Goal: Transaction & Acquisition: Purchase product/service

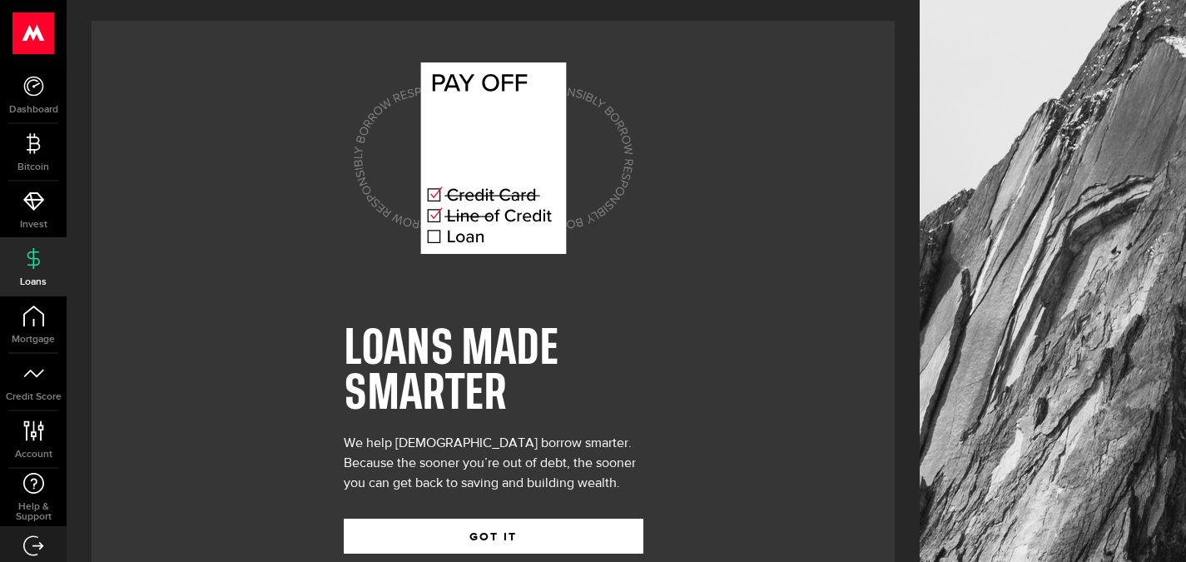
scroll to position [40, 0]
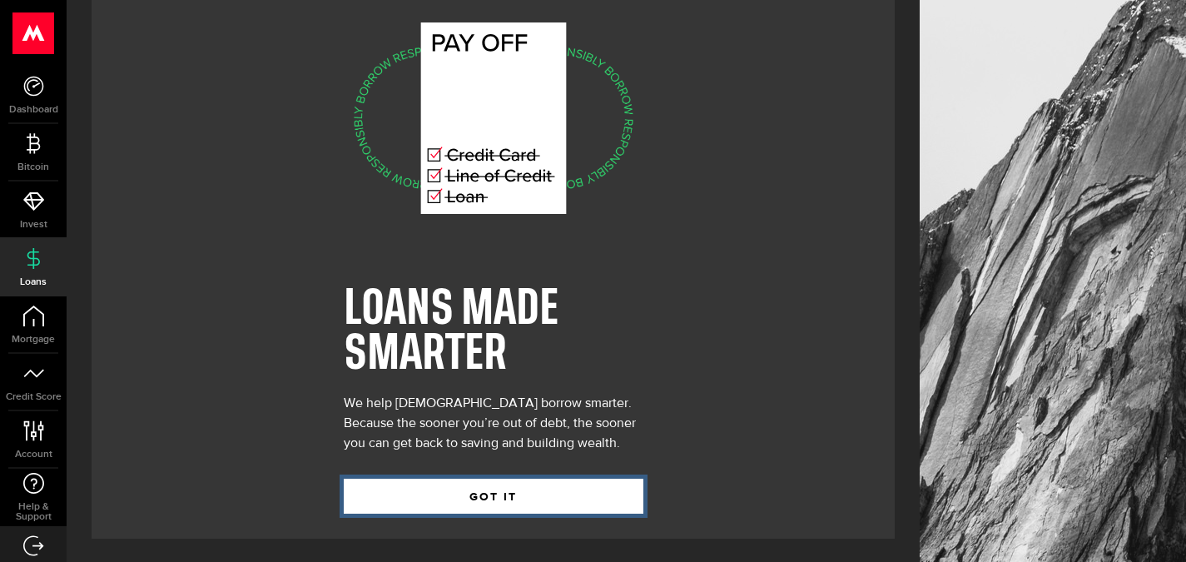
click at [489, 501] on button "GOT IT" at bounding box center [494, 496] width 300 height 35
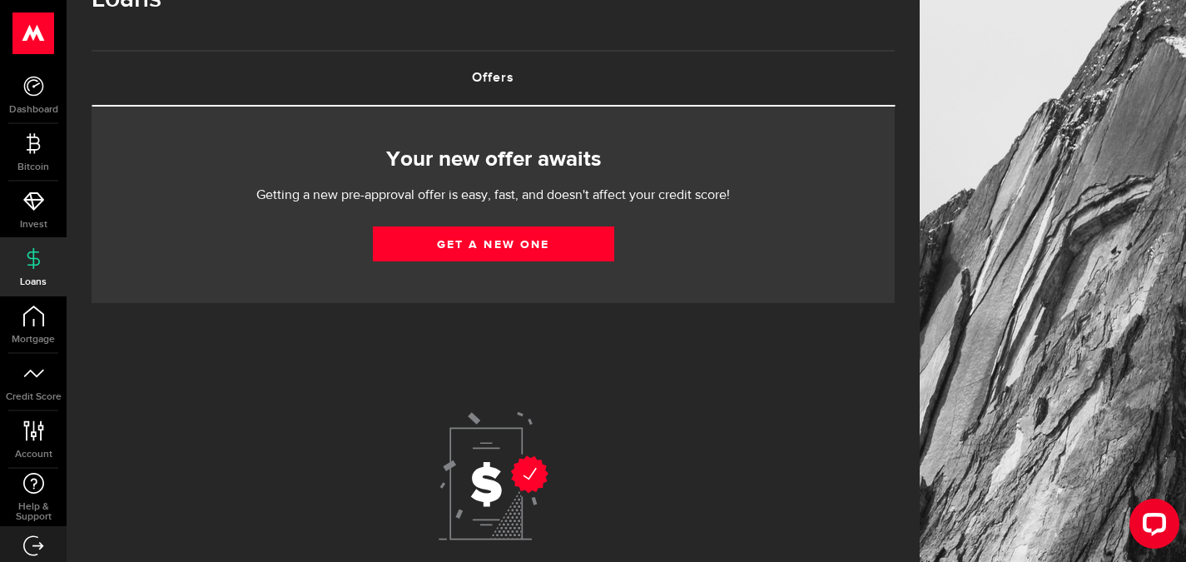
scroll to position [80, 0]
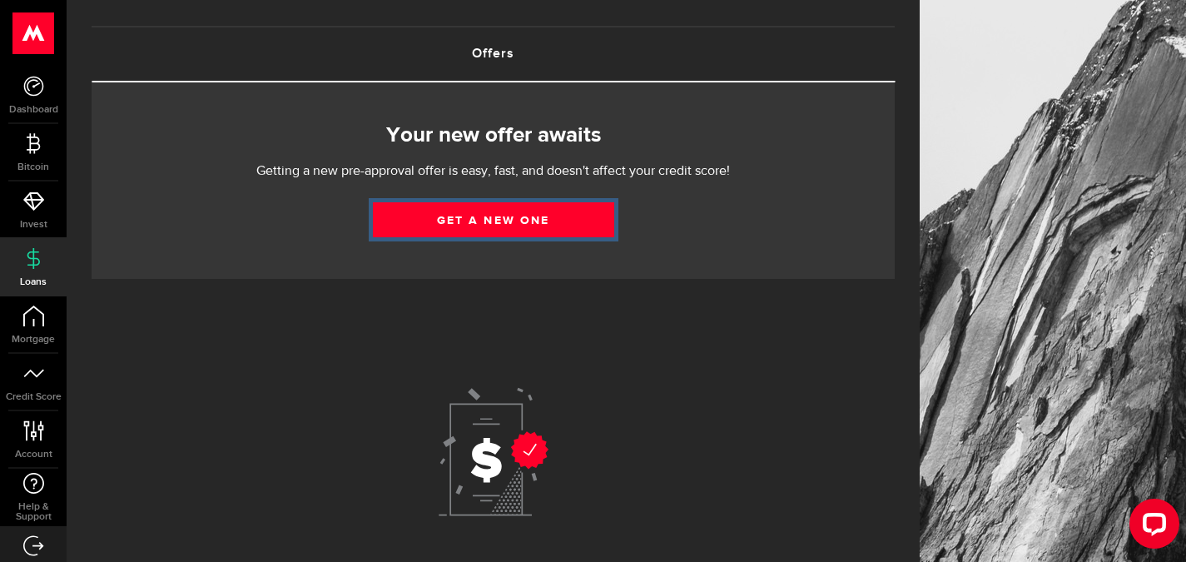
click at [554, 221] on link "Get a new one" at bounding box center [493, 219] width 241 height 35
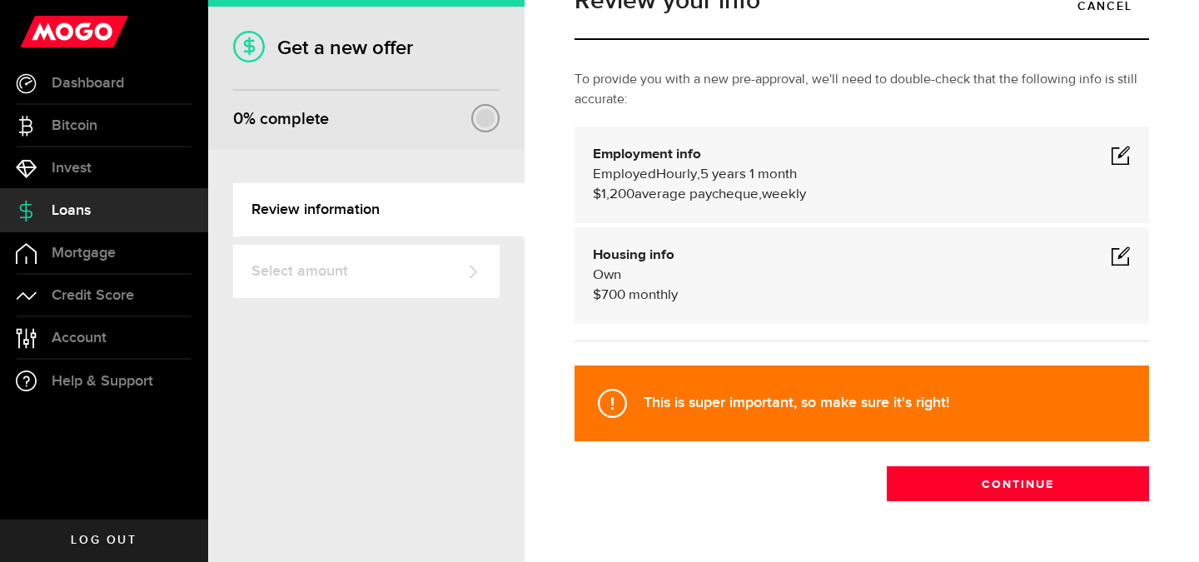
scroll to position [64, 0]
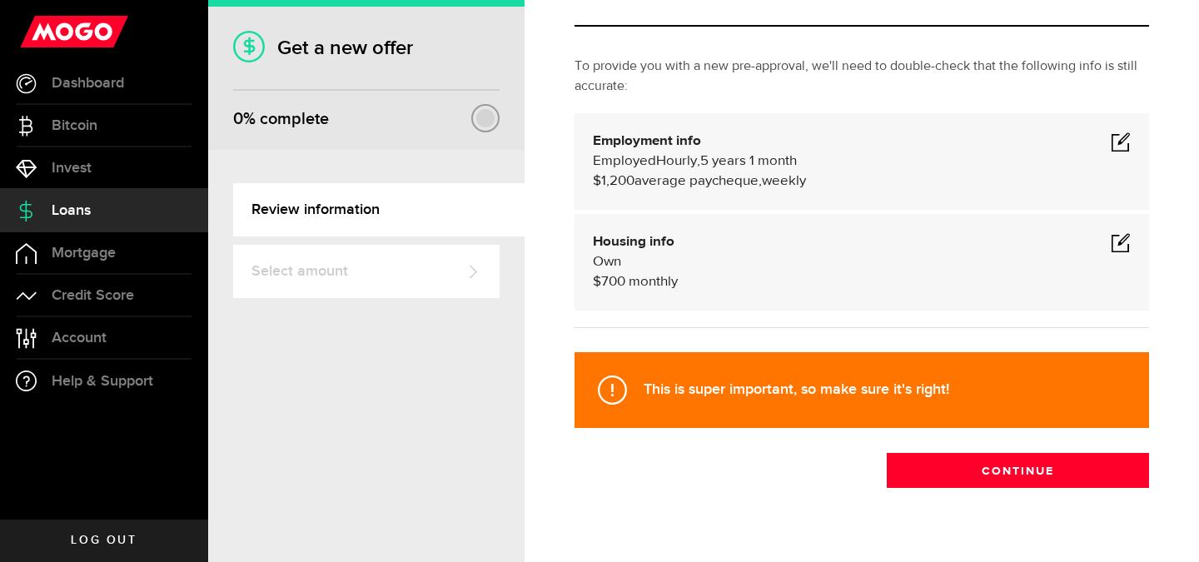
click at [1110, 144] on span at bounding box center [1120, 142] width 20 height 20
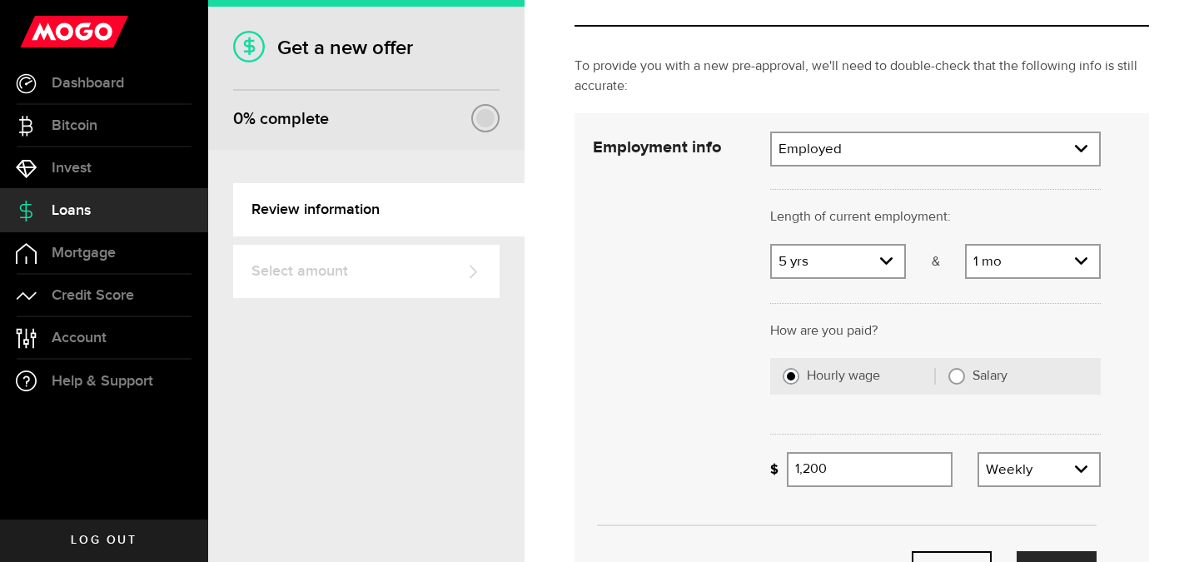
click at [881, 268] on icon "expand select" at bounding box center [886, 261] width 14 height 14
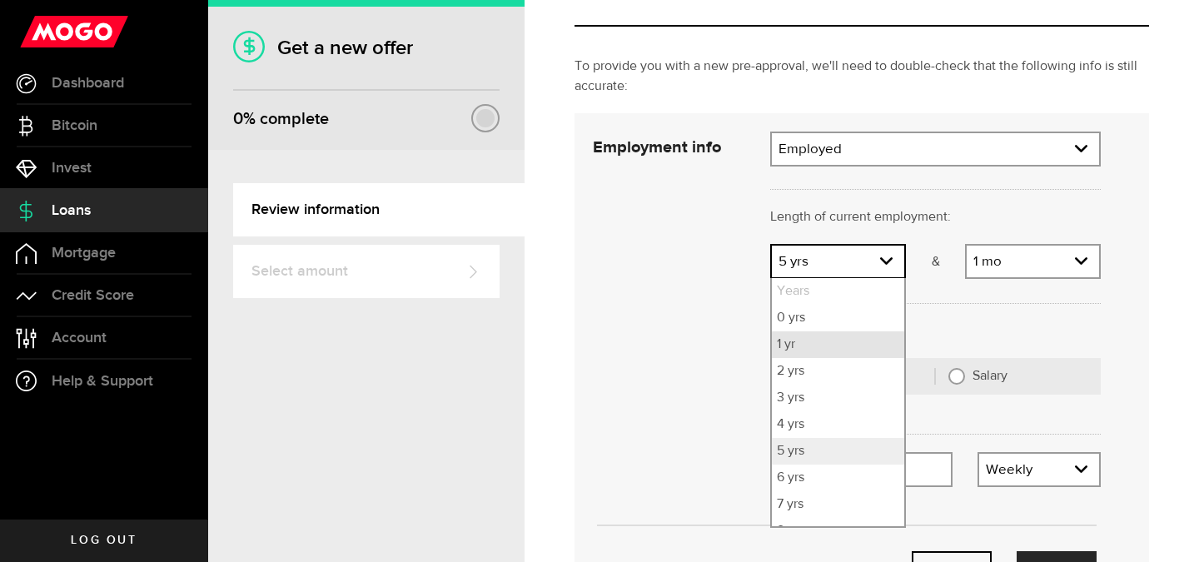
click at [830, 340] on li "1 yr" at bounding box center [838, 344] width 132 height 27
select select "1"
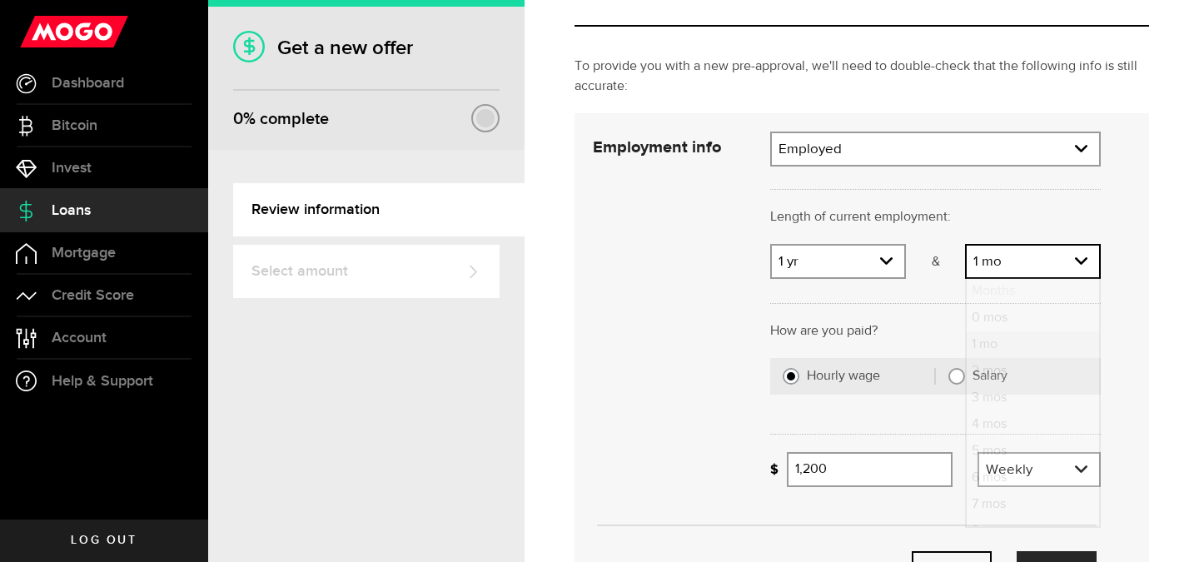
click at [1010, 256] on link "expand select" at bounding box center [1032, 262] width 132 height 32
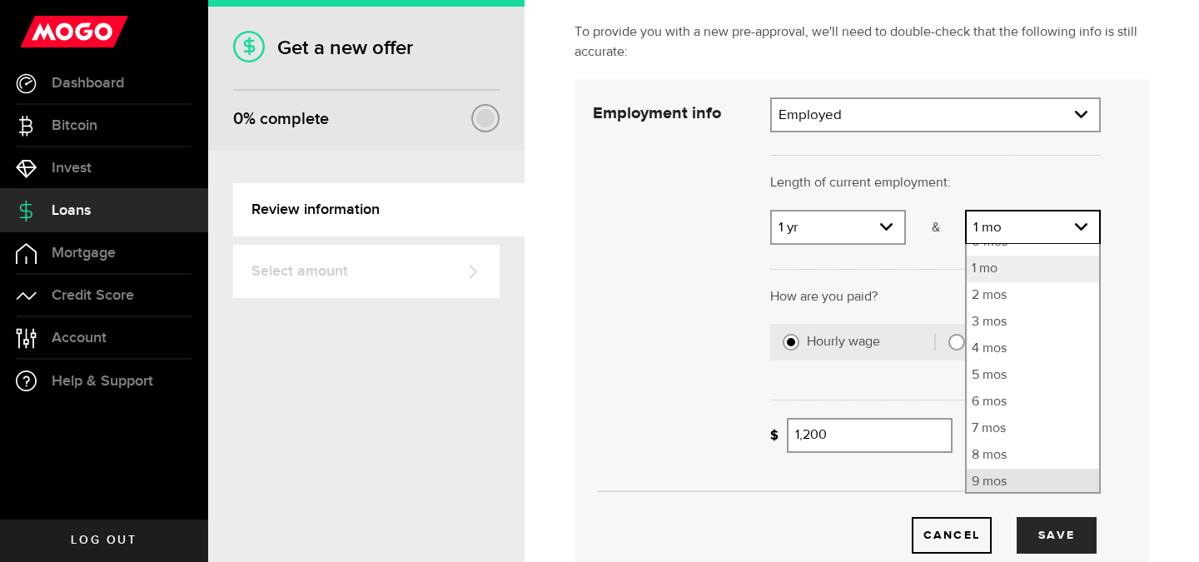
scroll to position [45, 0]
click at [992, 402] on li "6 mos" at bounding box center [1032, 398] width 132 height 27
select select "6"
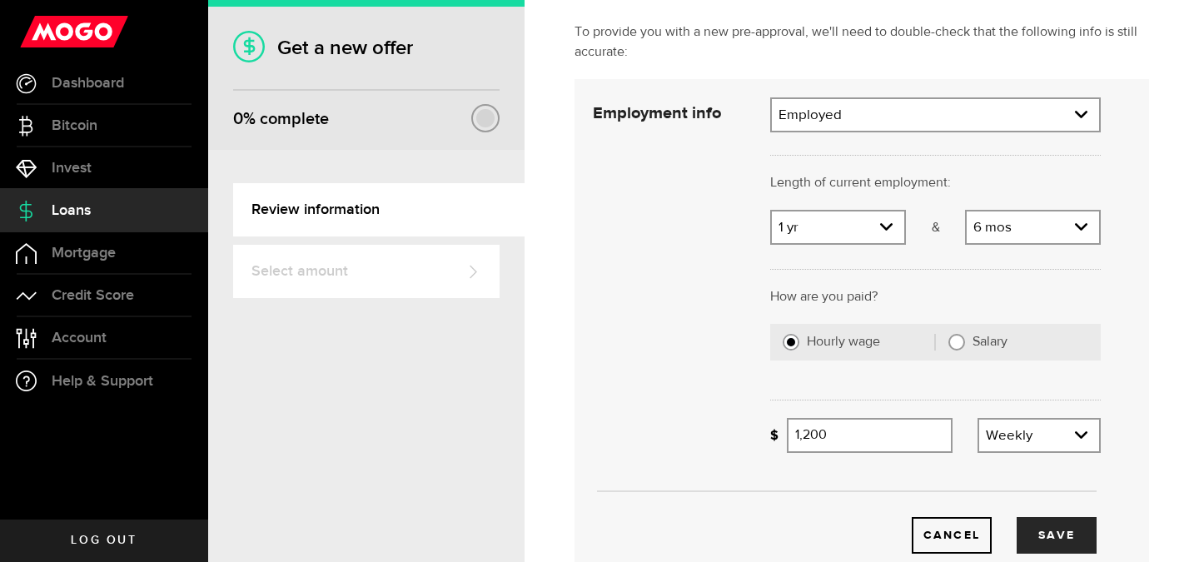
click at [1005, 440] on link "expand select" at bounding box center [1039, 436] width 120 height 32
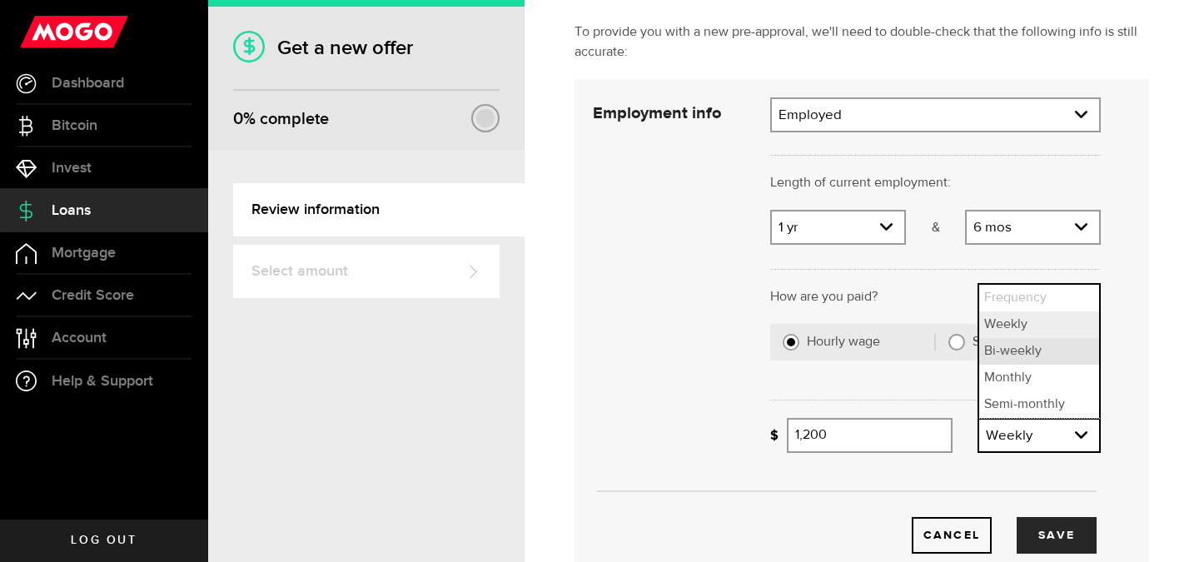
click at [1047, 339] on li "Bi-weekly" at bounding box center [1039, 351] width 120 height 27
select select "bi_weekly"
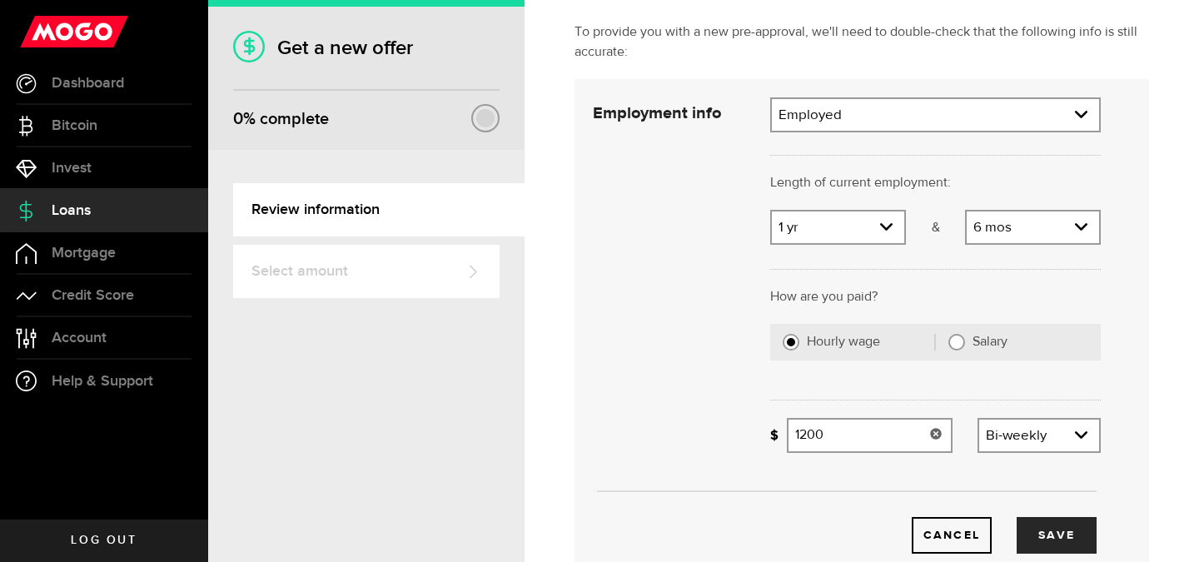
click at [882, 435] on input "1200" at bounding box center [870, 435] width 166 height 35
type input "1"
type input "1,400"
click at [1148, 443] on div "To provide you with a new pre-approval, we'll need to double-check that the fol…" at bounding box center [861, 363] width 599 height 683
click at [1041, 529] on button "Save" at bounding box center [1056, 535] width 80 height 37
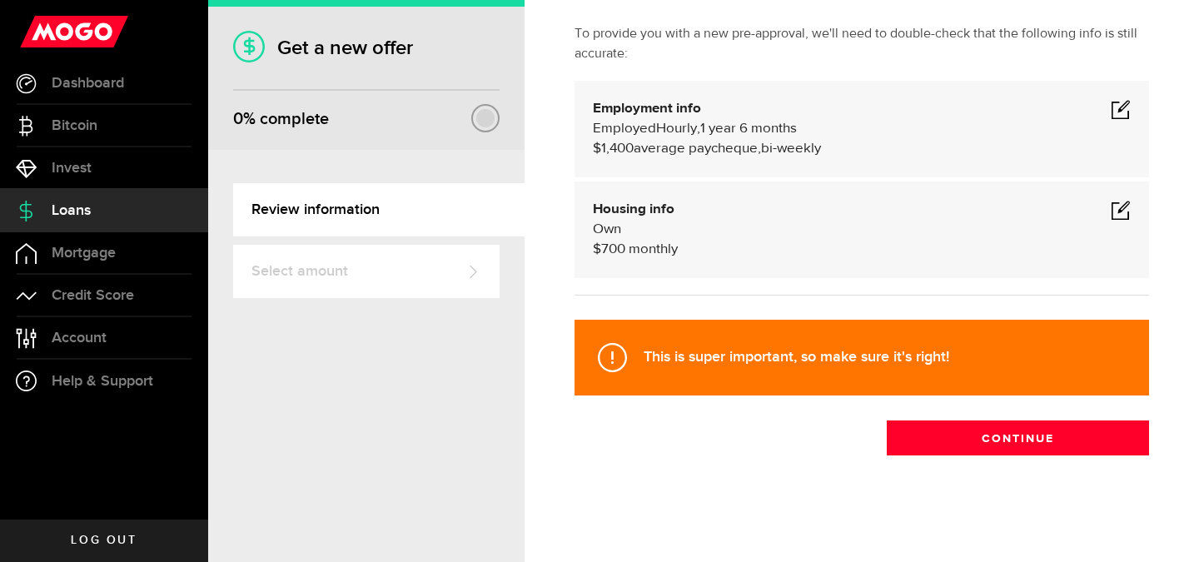
scroll to position [97, 0]
click at [1111, 207] on span at bounding box center [1120, 210] width 20 height 20
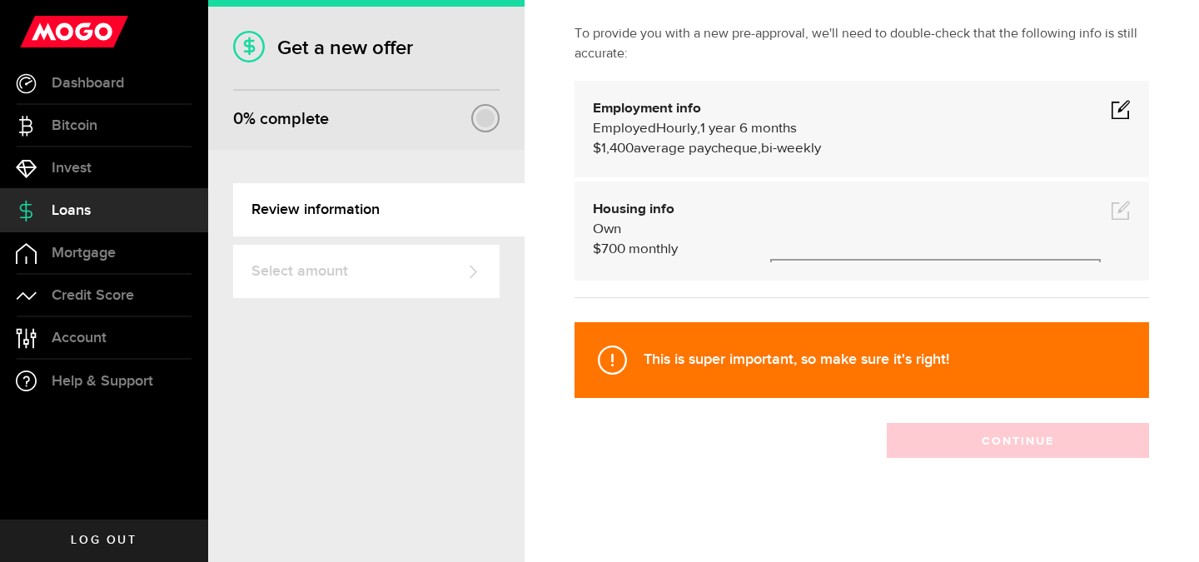
scroll to position [98, 0]
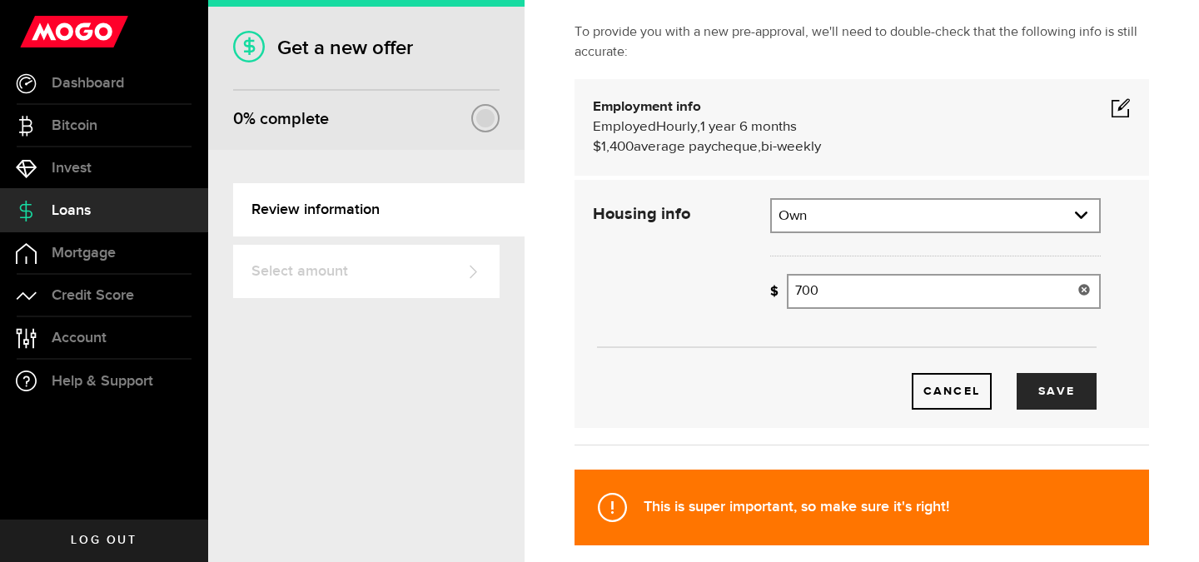
click at [872, 305] on input "700" at bounding box center [944, 291] width 314 height 35
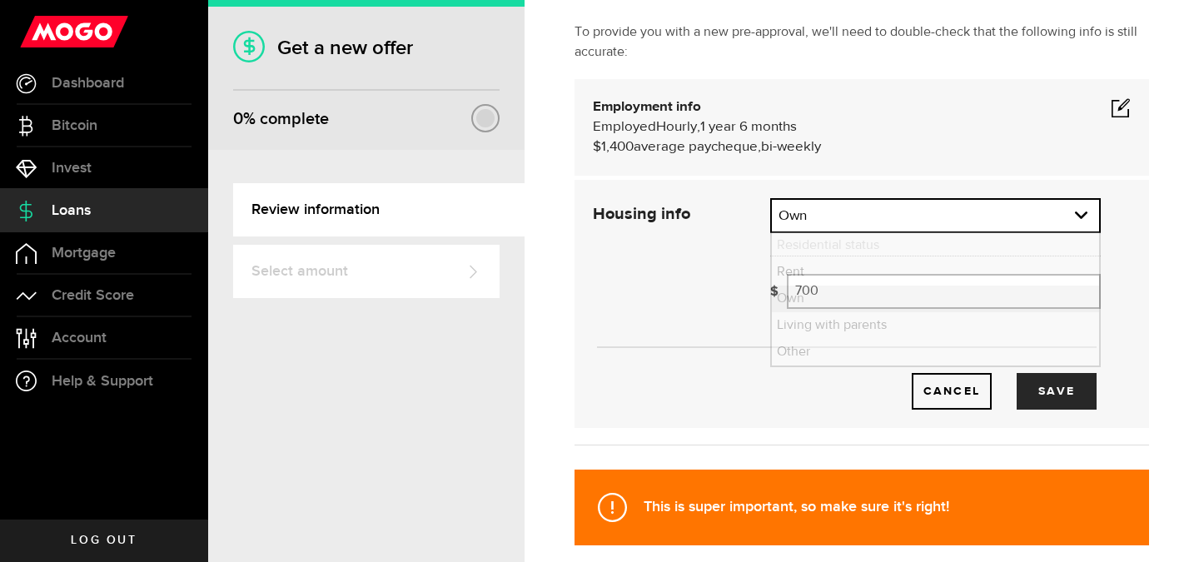
click at [932, 201] on link "expand select" at bounding box center [935, 216] width 327 height 32
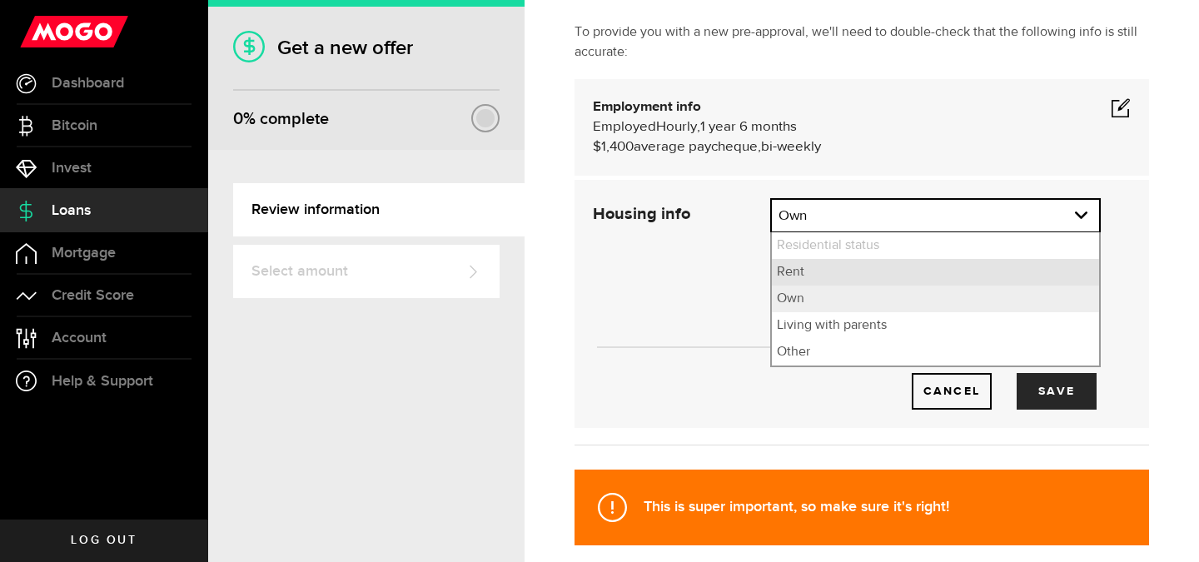
click at [887, 281] on li "Rent" at bounding box center [935, 272] width 327 height 27
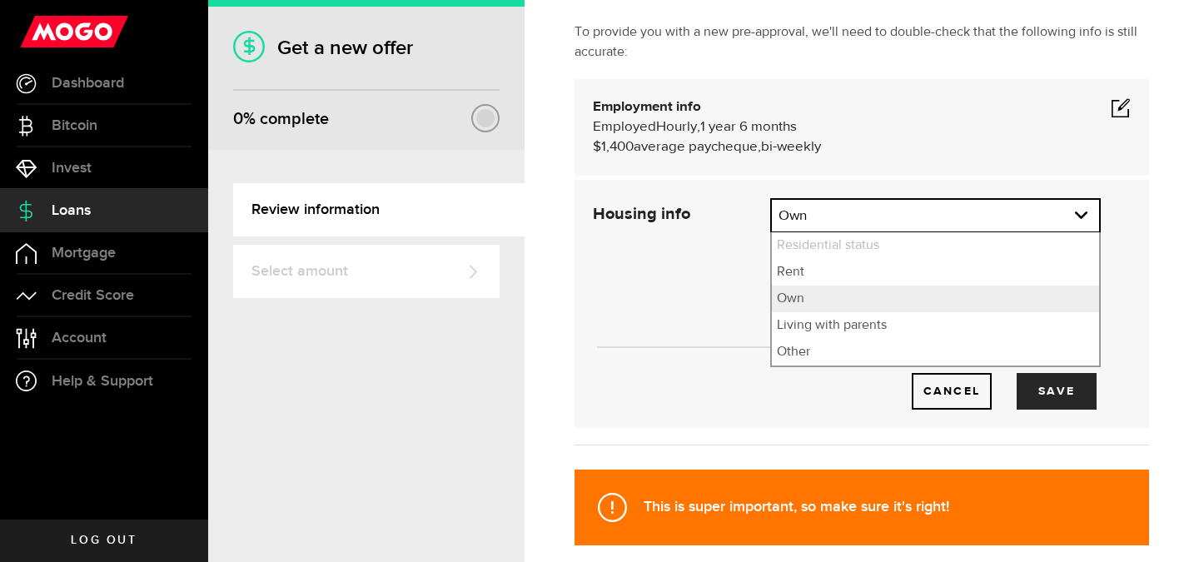
select select "Rent"
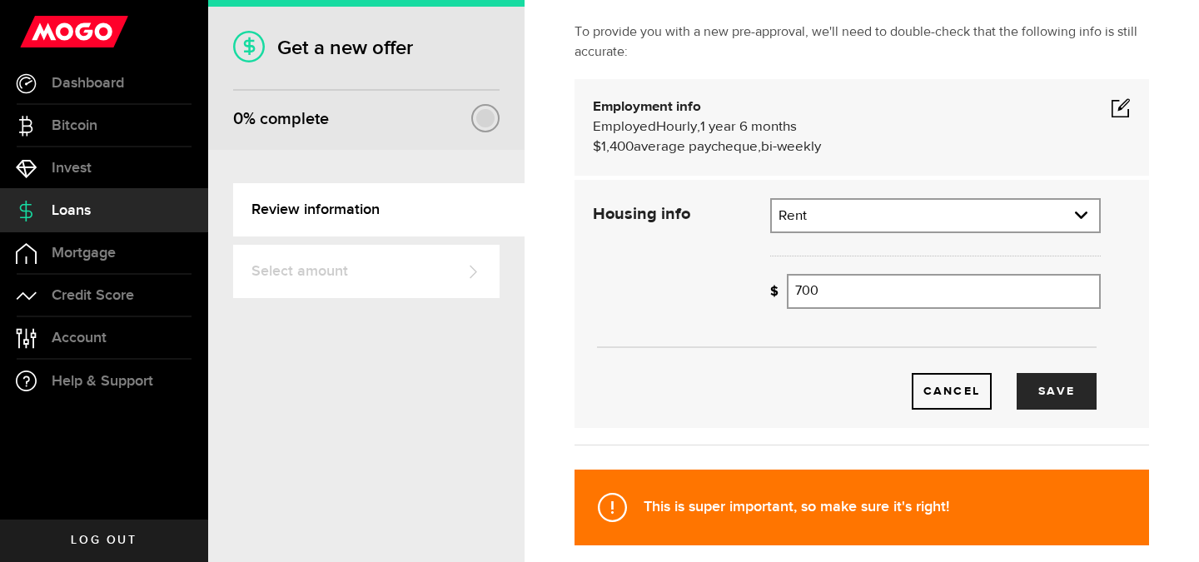
click at [877, 309] on div "How much is your monthly payment? 700 Monthly mortgage/rent" at bounding box center [934, 297] width 355 height 47
click at [873, 291] on input "700" at bounding box center [944, 291] width 314 height 35
type input "7"
type input "1,050"
click at [1058, 394] on button "Save" at bounding box center [1056, 391] width 80 height 37
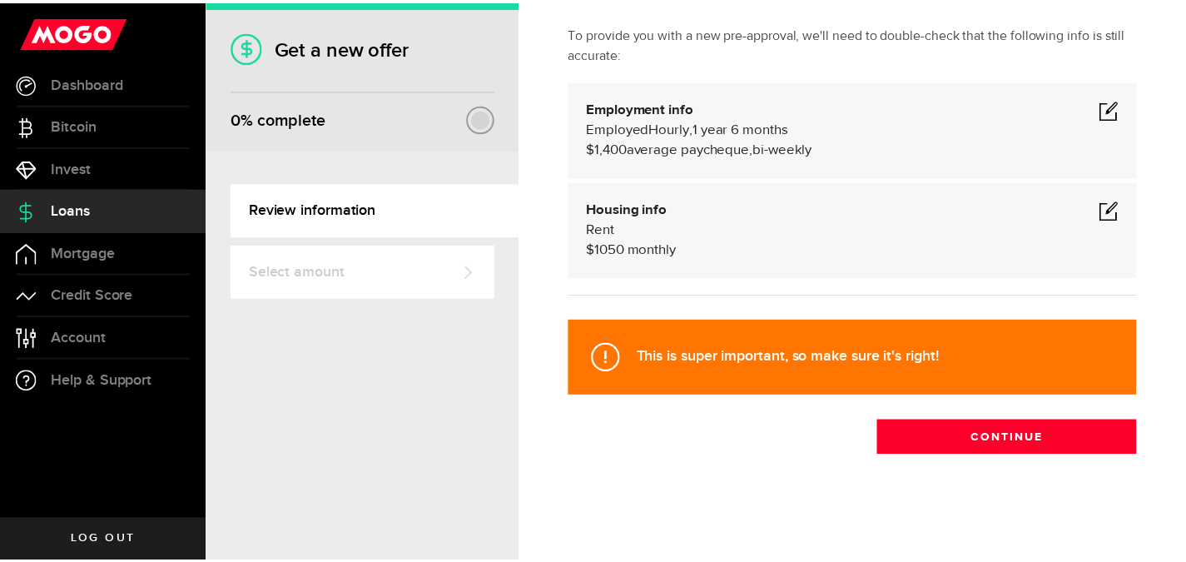
scroll to position [97, 0]
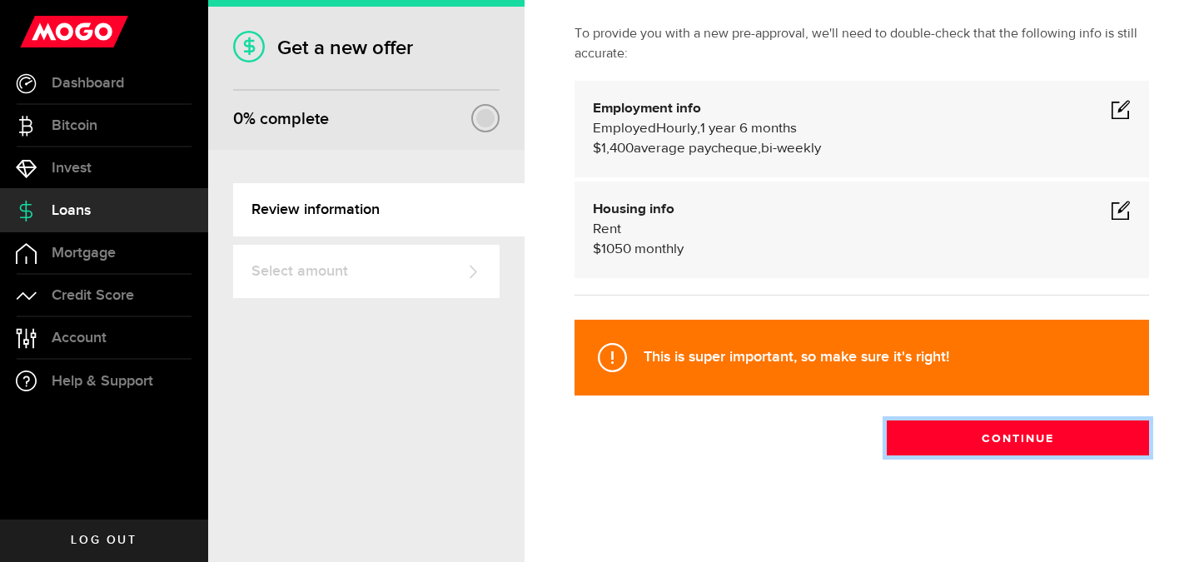
click at [968, 444] on button "Continue" at bounding box center [1018, 437] width 262 height 35
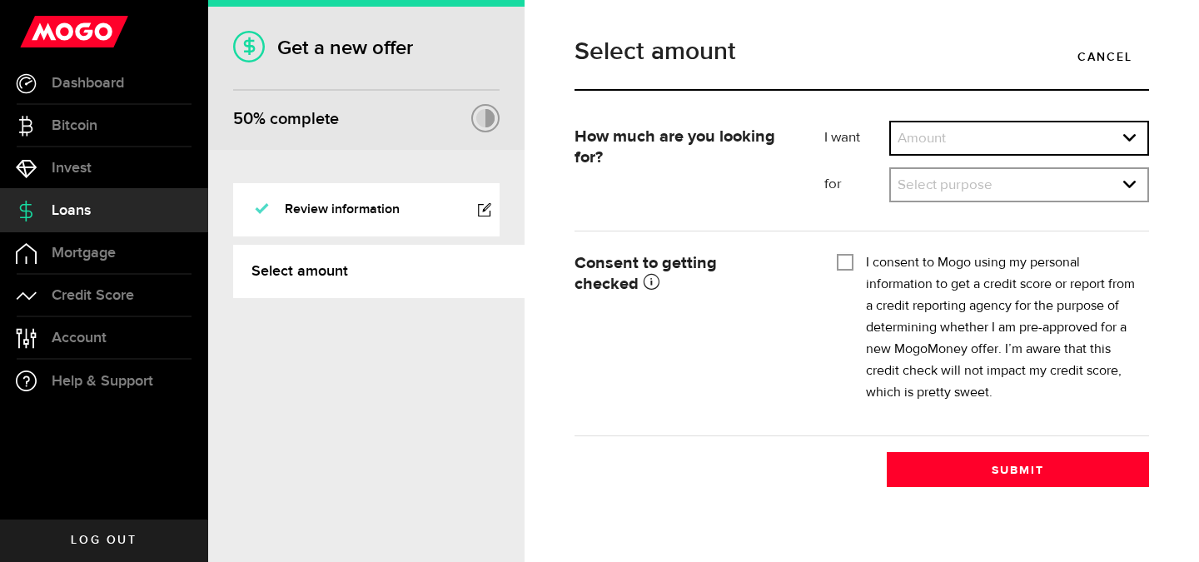
click at [1032, 142] on link "expand select" at bounding box center [1019, 138] width 256 height 32
click at [1029, 136] on link "expand select" at bounding box center [1019, 138] width 256 height 32
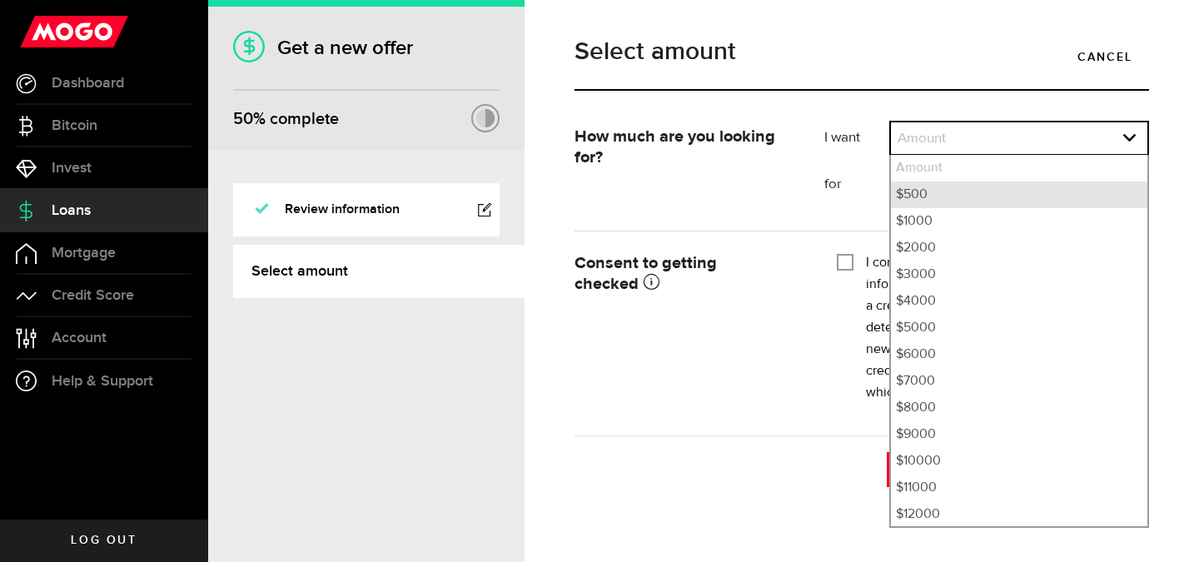
click at [1001, 197] on li "$500" at bounding box center [1019, 194] width 256 height 27
select select "500"
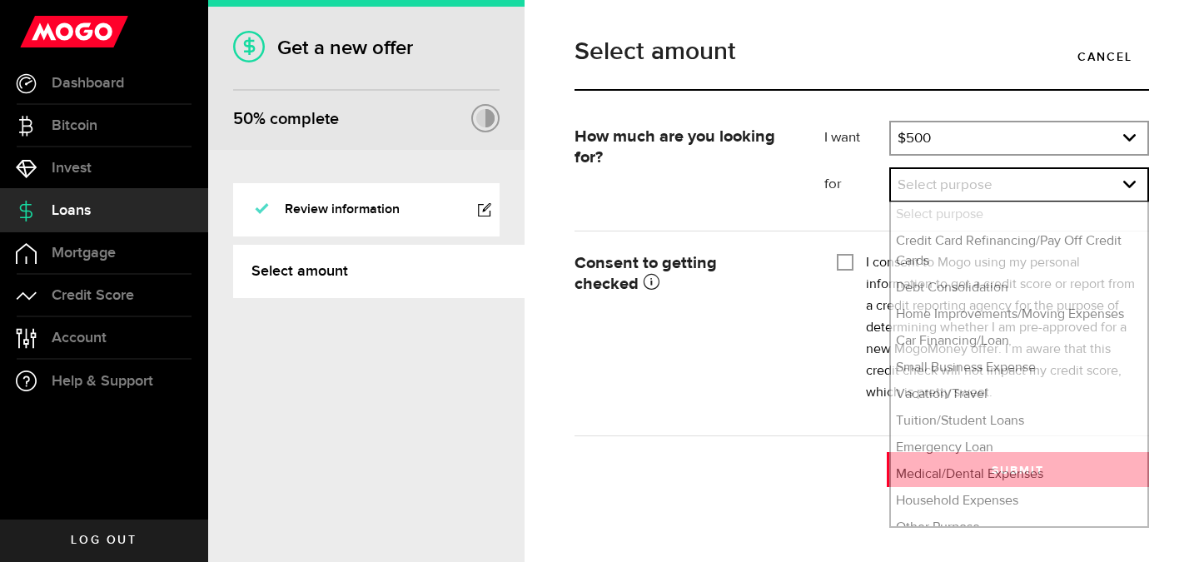
click at [1006, 189] on link "expand select" at bounding box center [1019, 185] width 256 height 32
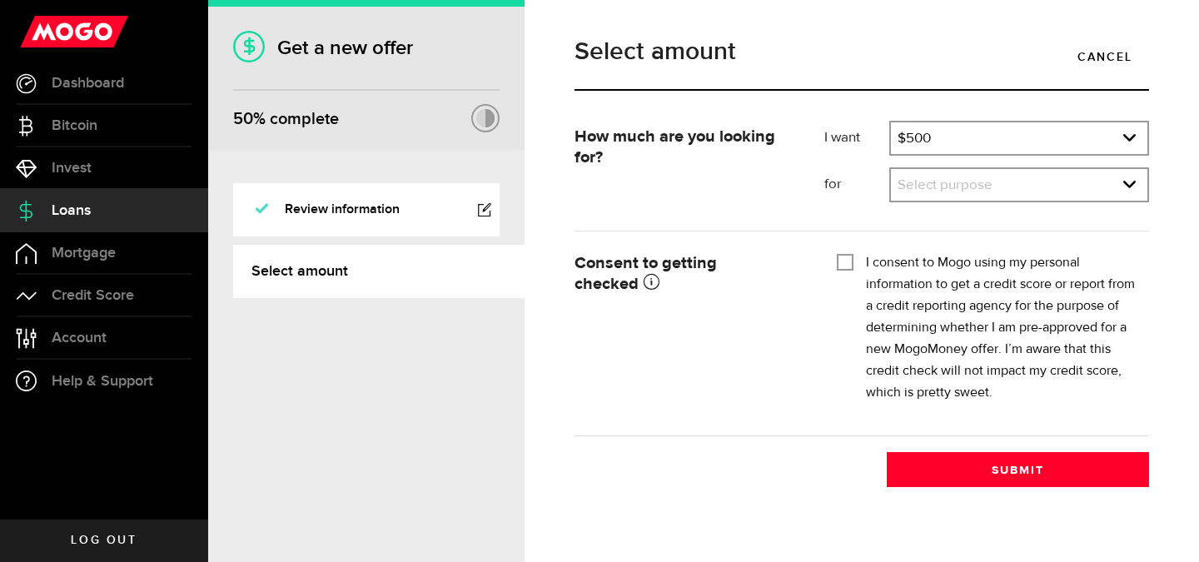
click at [1006, 195] on link "expand select" at bounding box center [1019, 185] width 256 height 32
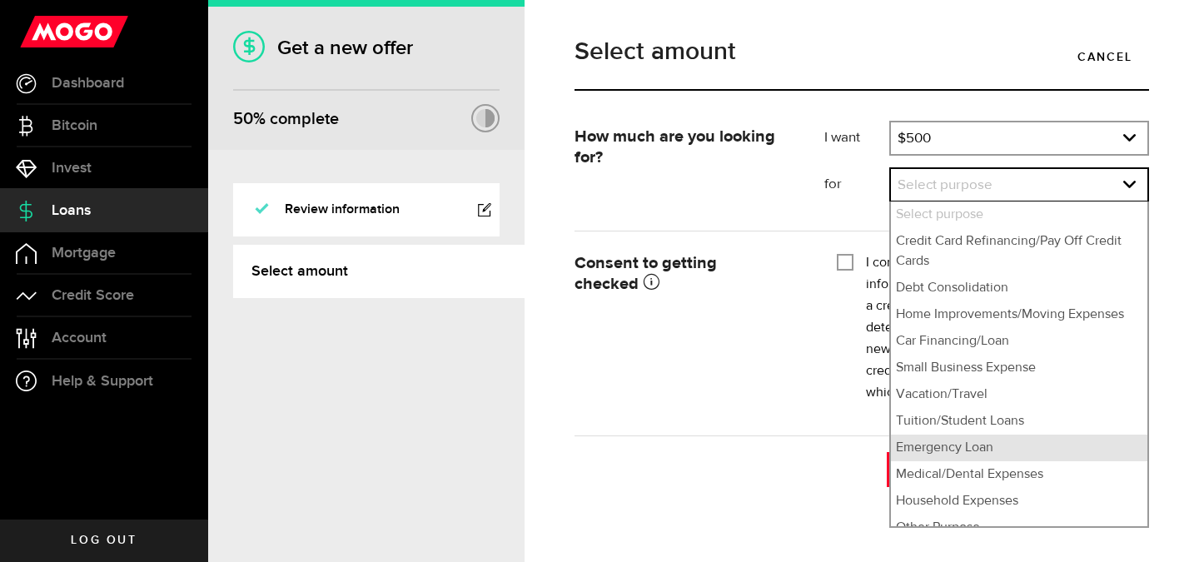
click at [985, 448] on li "Emergency Loan" at bounding box center [1019, 448] width 256 height 27
select select "Emergency Loan"
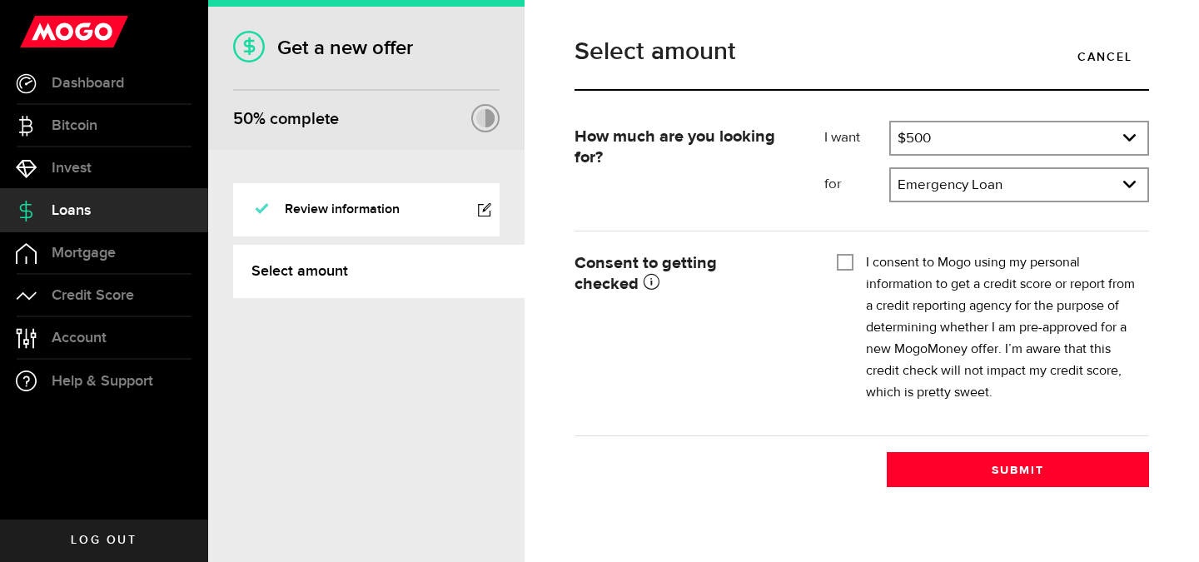
click at [843, 271] on div "I consent to Mogo using my personal information to get a credit score or report…" at bounding box center [987, 327] width 300 height 151
click at [843, 256] on input "I consent to Mogo using my personal information to get a credit score or report…" at bounding box center [845, 260] width 17 height 17
checkbox input "true"
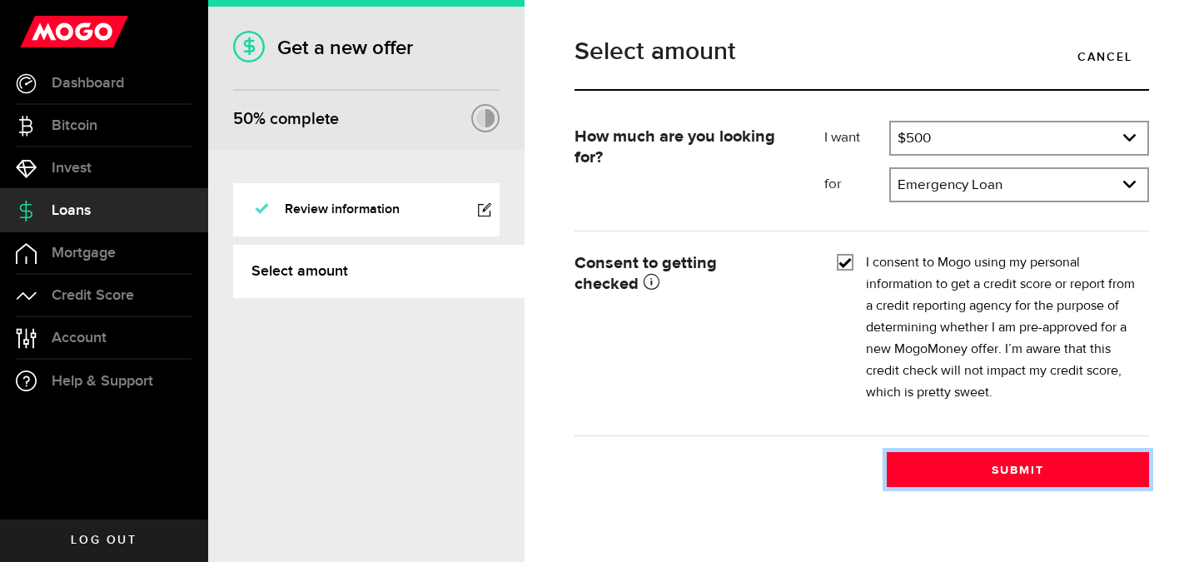
click at [932, 469] on button "Submit" at bounding box center [1018, 469] width 262 height 35
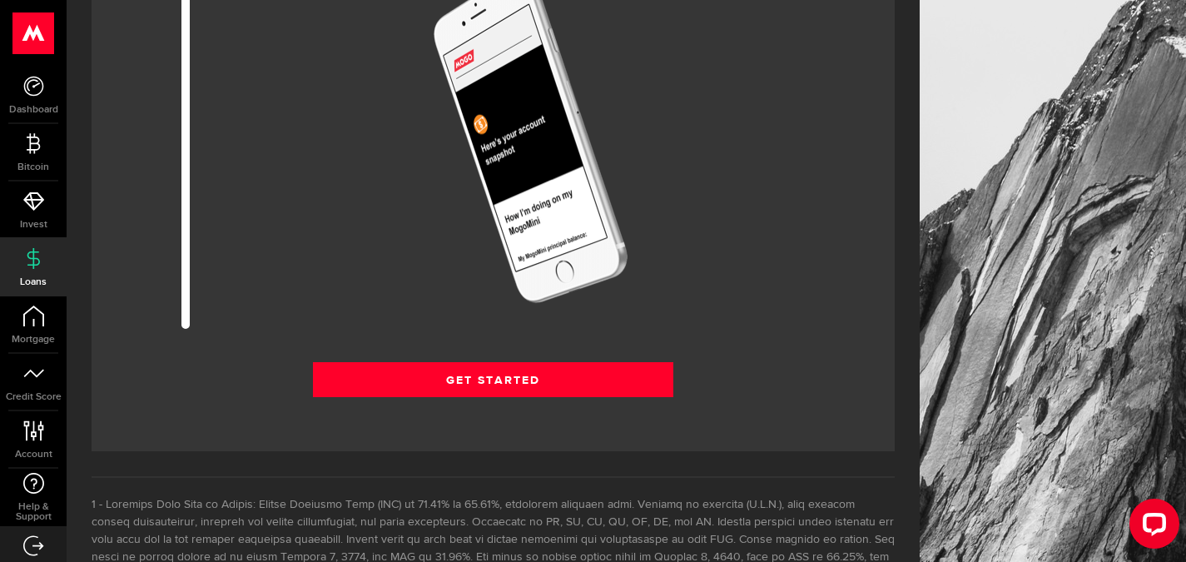
scroll to position [2116, 0]
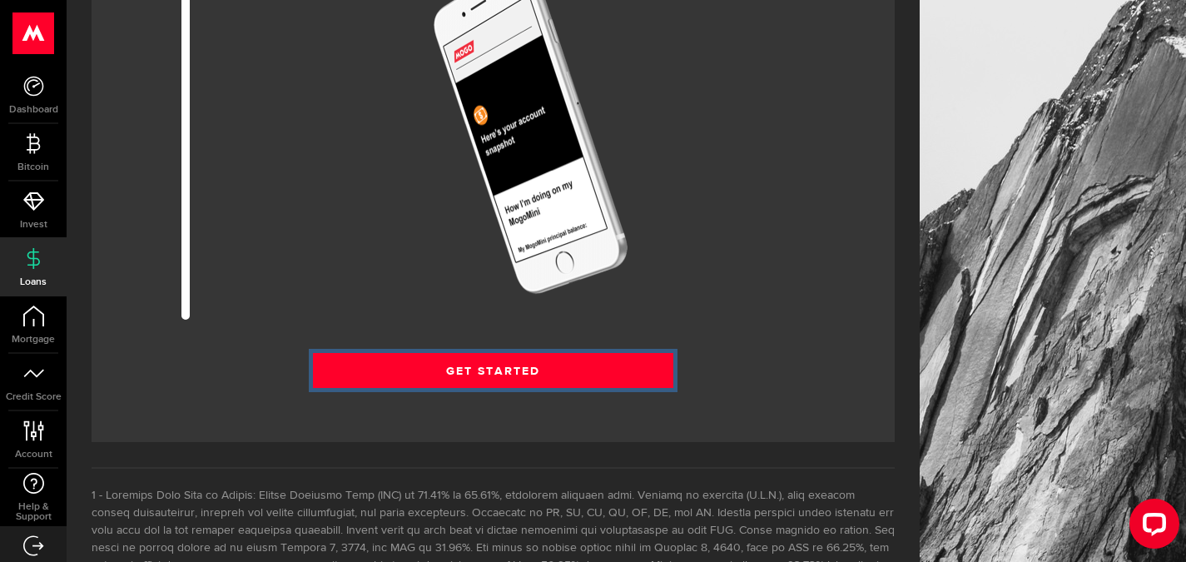
click at [656, 388] on link "Get Started" at bounding box center [493, 370] width 360 height 35
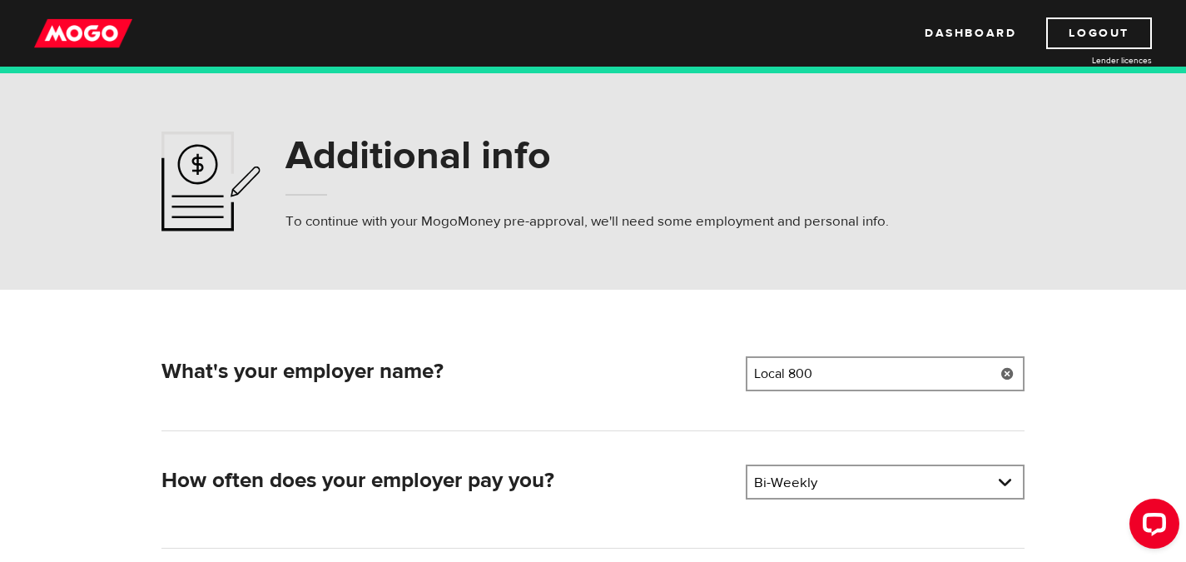
click at [1007, 374] on link at bounding box center [1008, 373] width 34 height 35
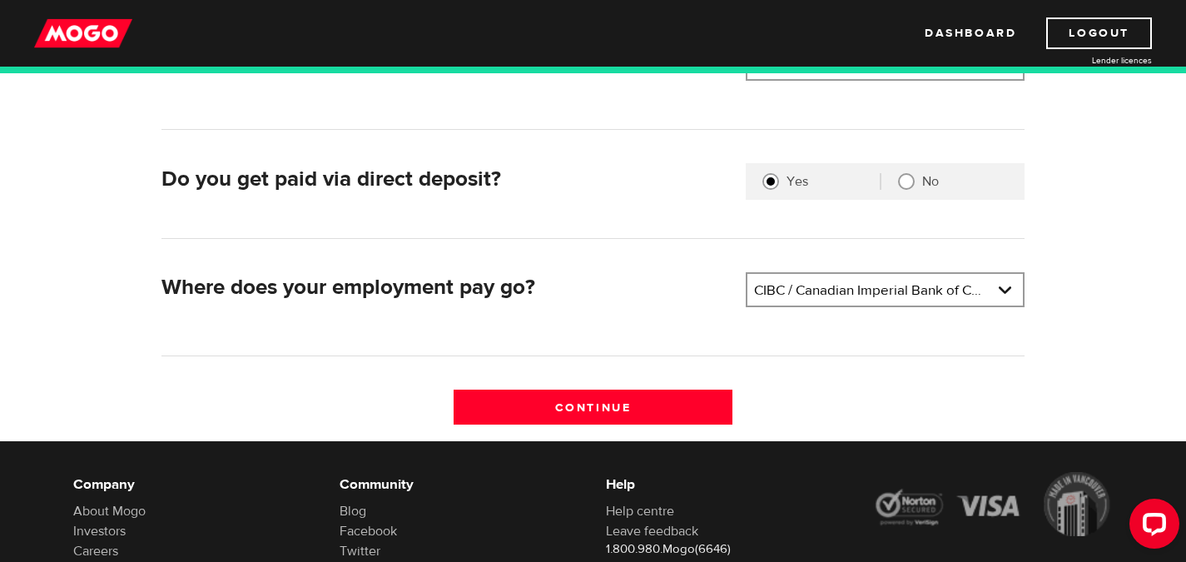
scroll to position [420, 0]
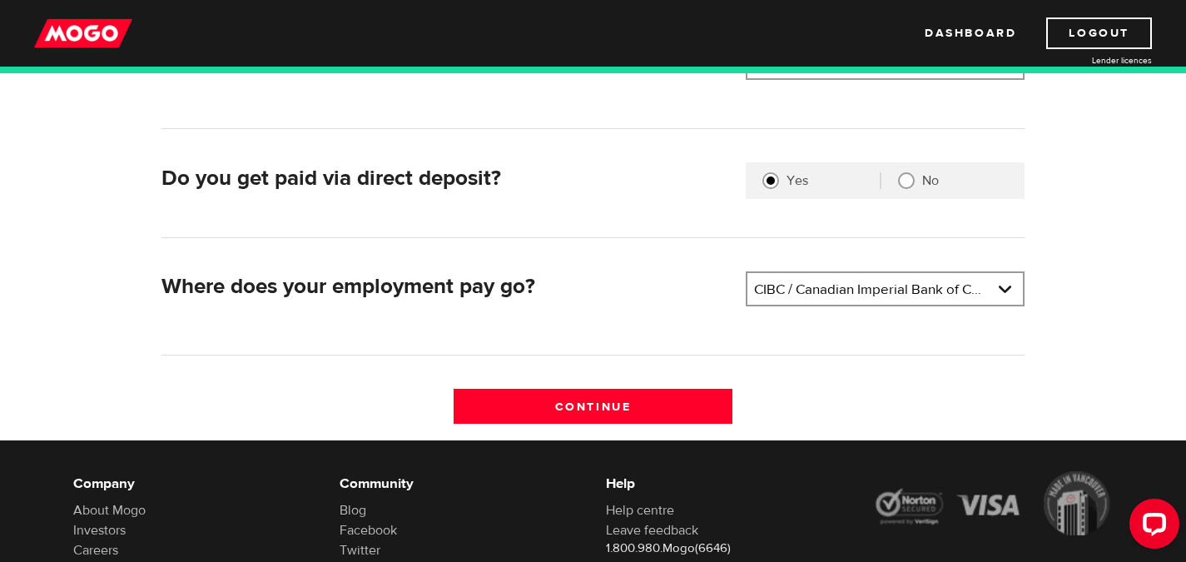
type input "Canadian Red Cross"
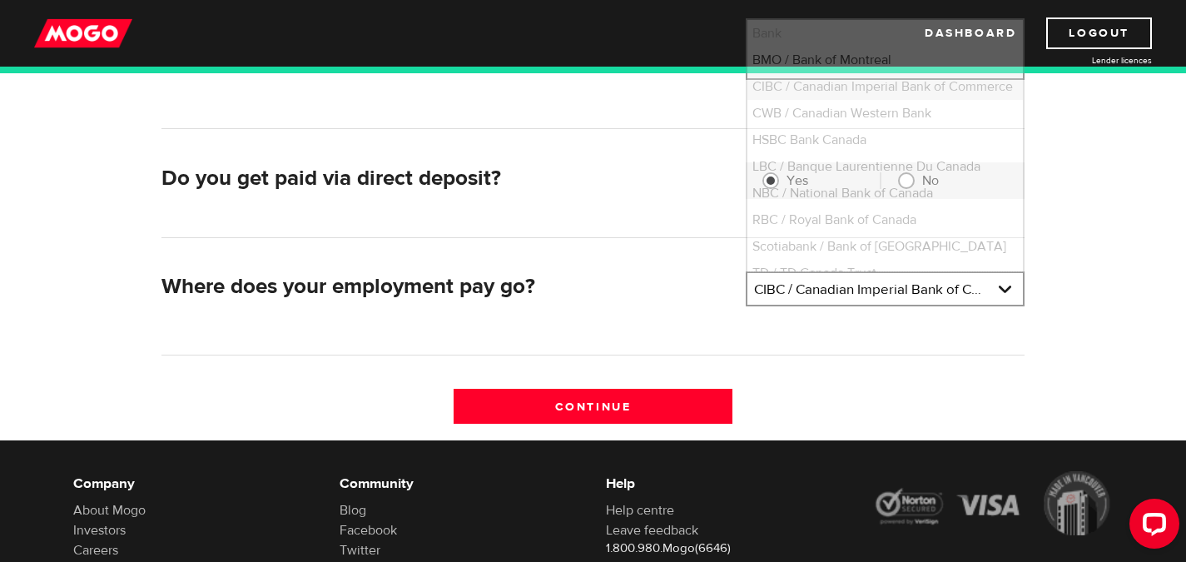
click at [1006, 284] on link at bounding box center [885, 289] width 276 height 32
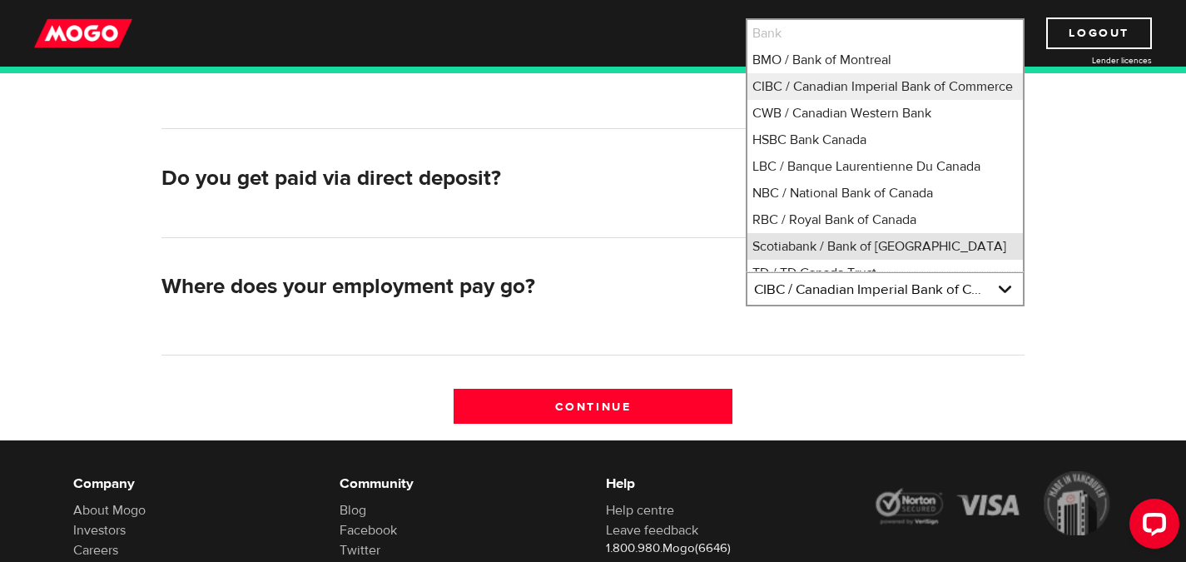
click at [879, 246] on li "Scotiabank / Bank of Nova Scotia" at bounding box center [885, 246] width 276 height 27
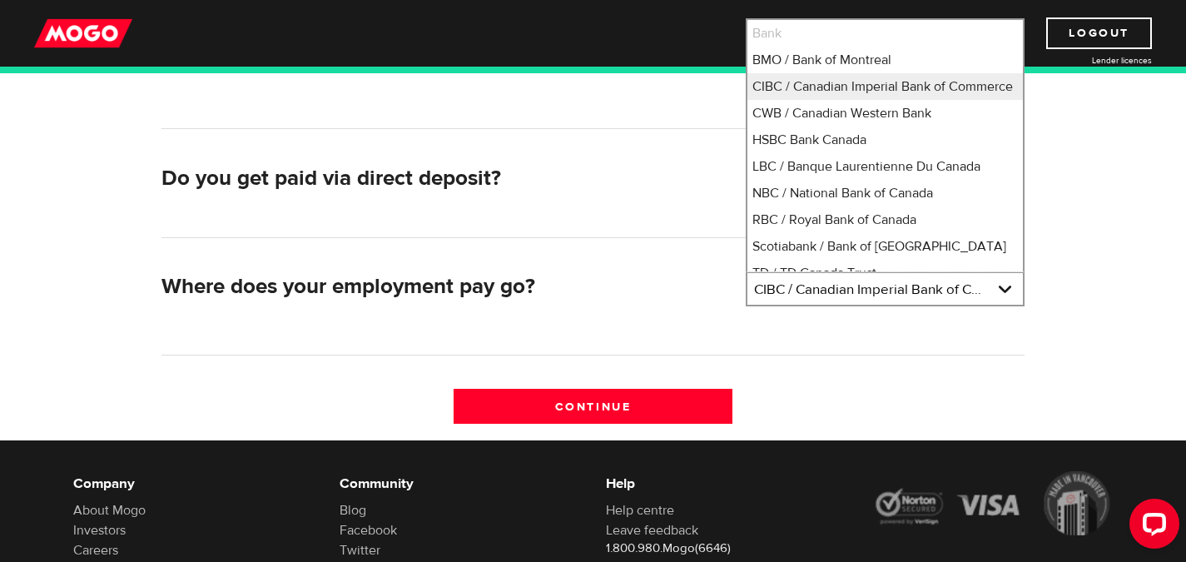
select select "2"
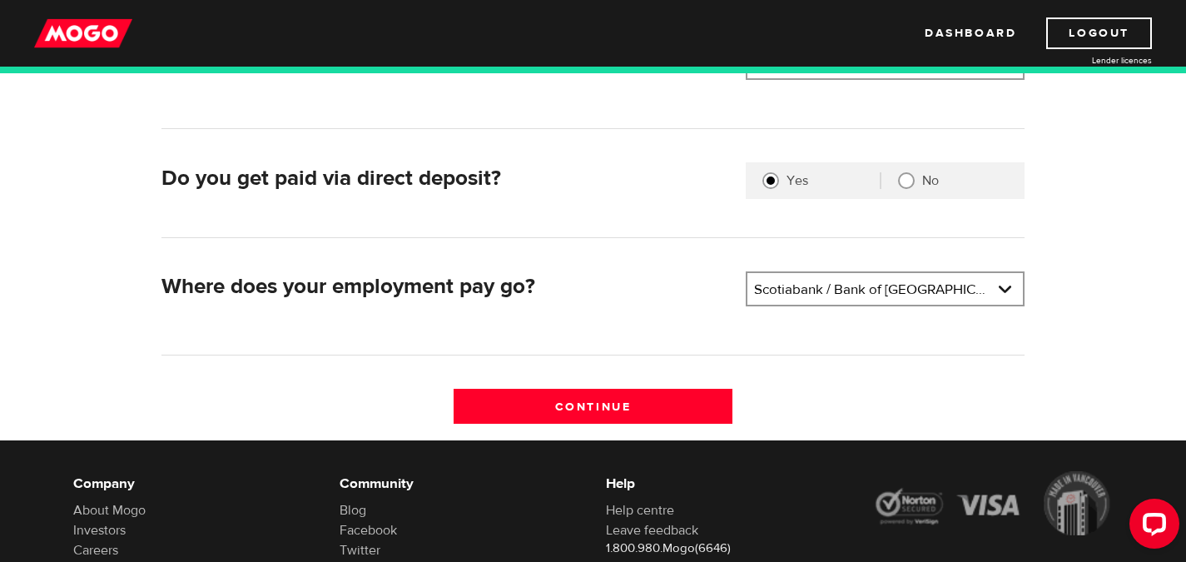
click at [635, 400] on input "Continue" at bounding box center [593, 406] width 279 height 35
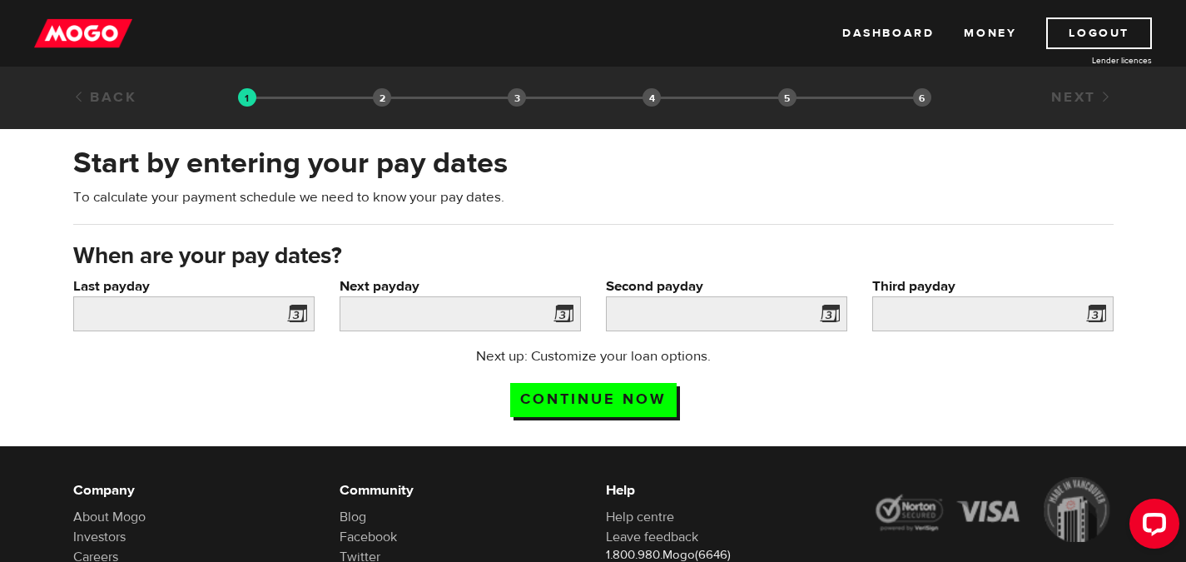
click at [302, 312] on span at bounding box center [293, 316] width 25 height 27
click at [285, 312] on span at bounding box center [293, 316] width 25 height 27
click at [194, 311] on input "Last payday" at bounding box center [193, 313] width 241 height 35
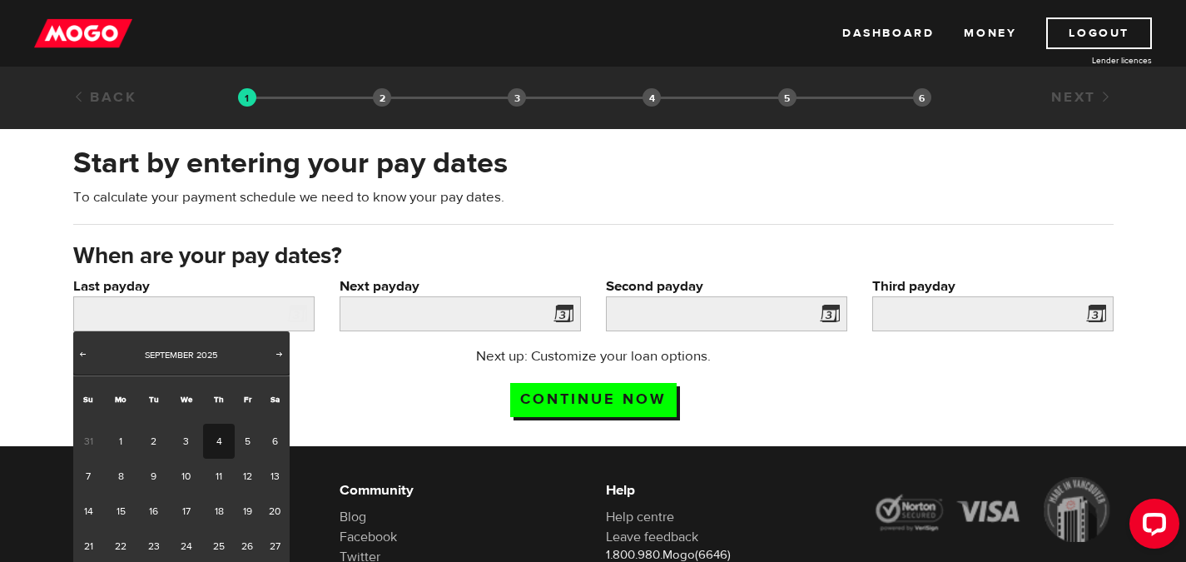
click at [217, 444] on link "4" at bounding box center [218, 441] width 31 height 35
type input "2025/09/04"
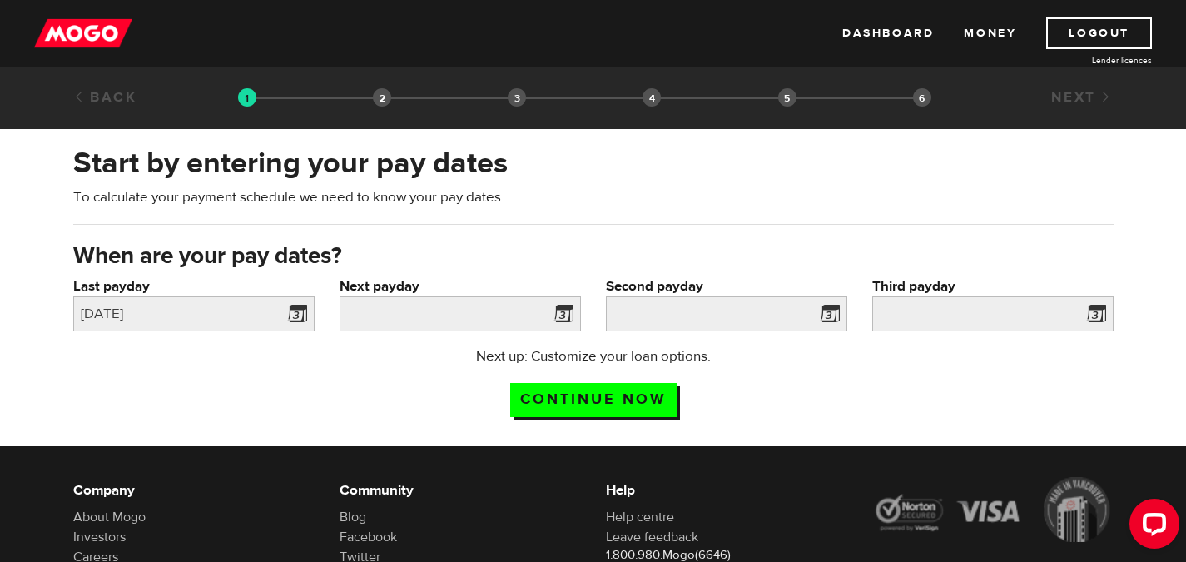
click at [550, 313] on span at bounding box center [560, 316] width 25 height 27
click at [580, 308] on div "Next payday Please enter your next pay date." at bounding box center [460, 311] width 266 height 70
click at [564, 308] on span at bounding box center [560, 316] width 25 height 27
click at [557, 318] on span at bounding box center [560, 316] width 25 height 27
click at [567, 313] on span at bounding box center [560, 316] width 25 height 27
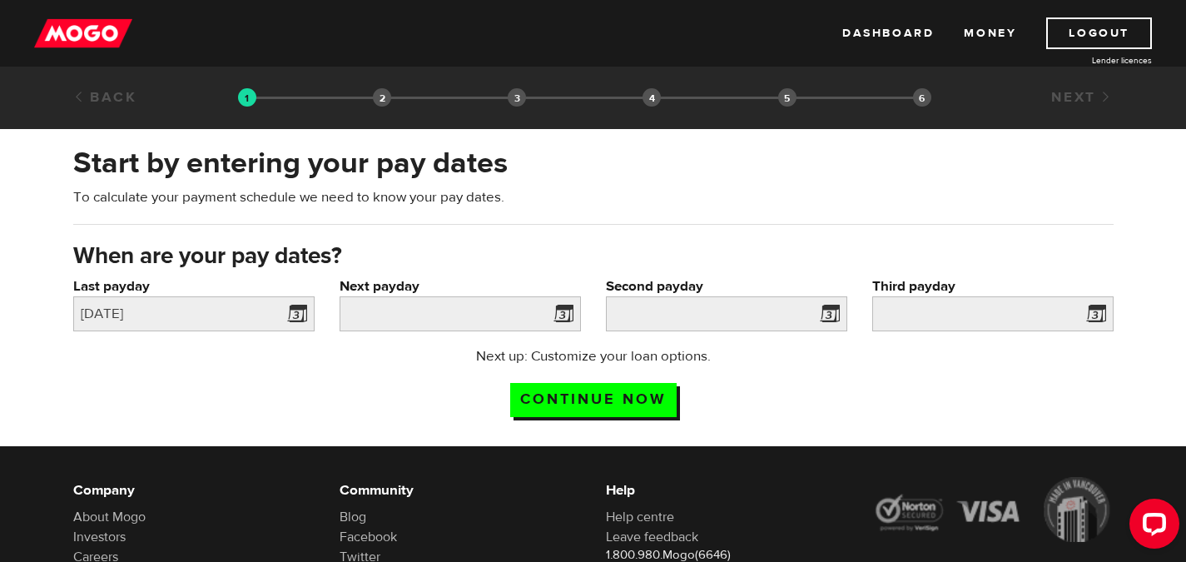
click at [567, 313] on span at bounding box center [560, 316] width 25 height 27
click at [555, 310] on span at bounding box center [560, 316] width 25 height 27
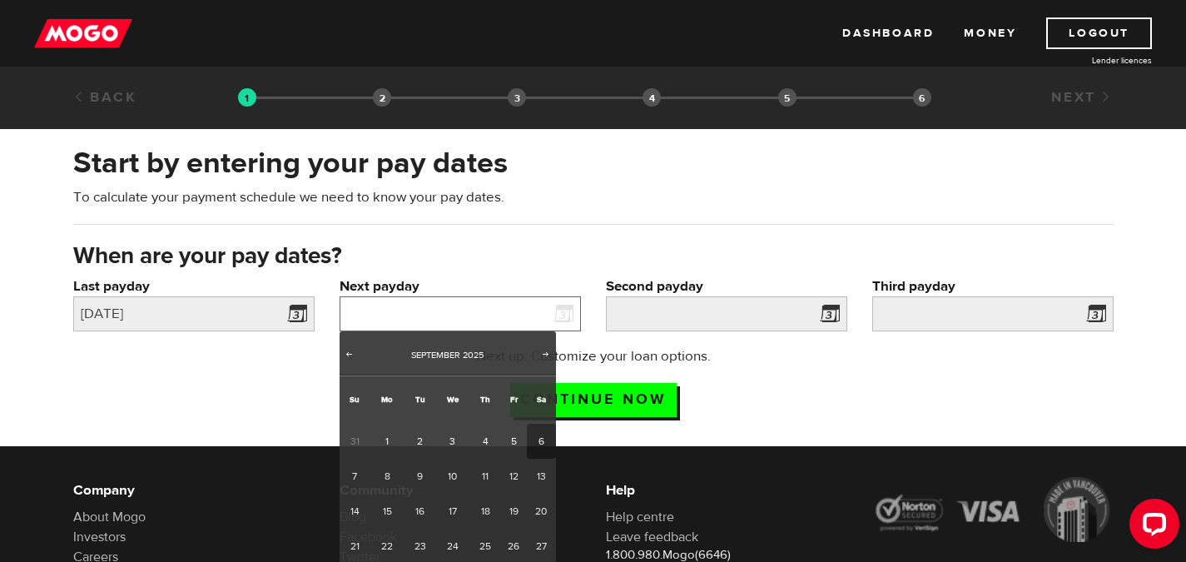
click at [504, 309] on input "Next payday" at bounding box center [460, 313] width 241 height 35
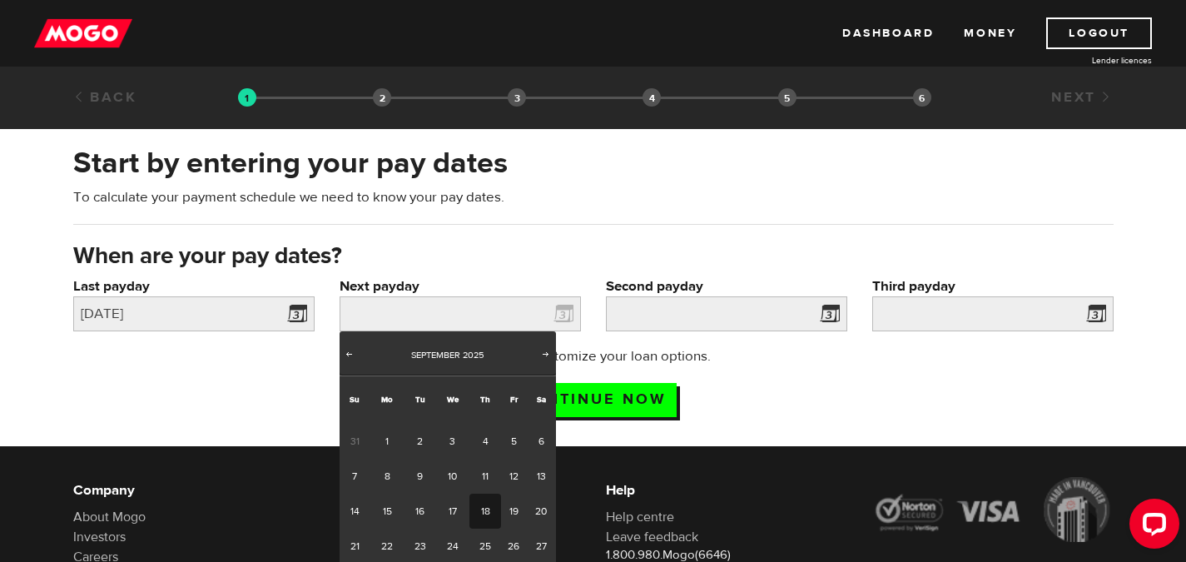
click at [485, 515] on link "18" at bounding box center [484, 511] width 31 height 35
type input "2025/09/18"
type input "2025/10/2"
type input "2025/10/16"
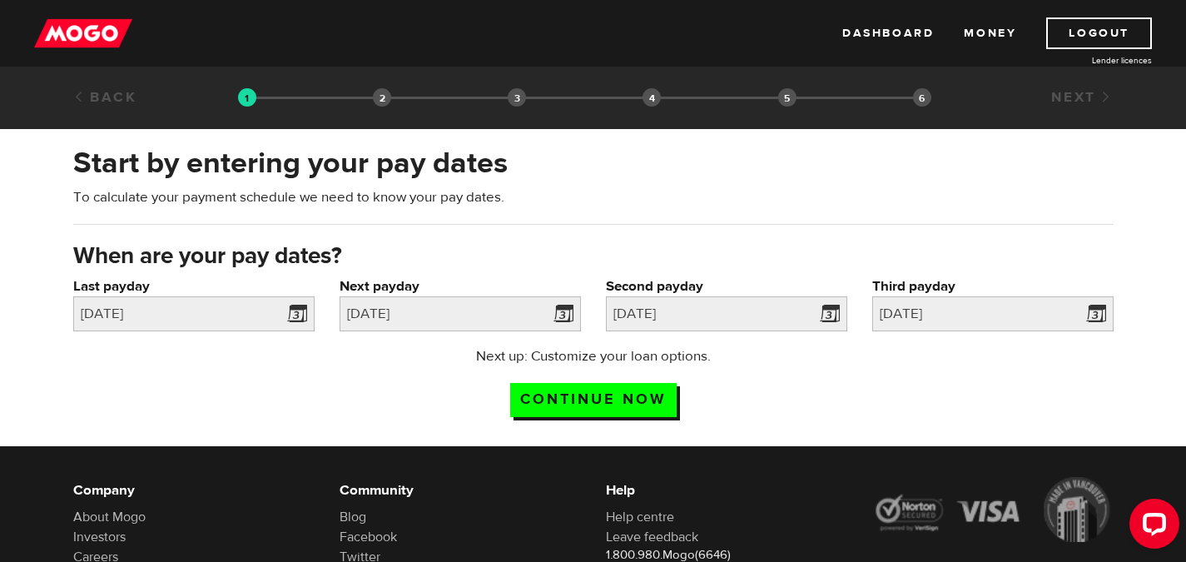
click at [652, 398] on input "Continue now" at bounding box center [593, 400] width 166 height 34
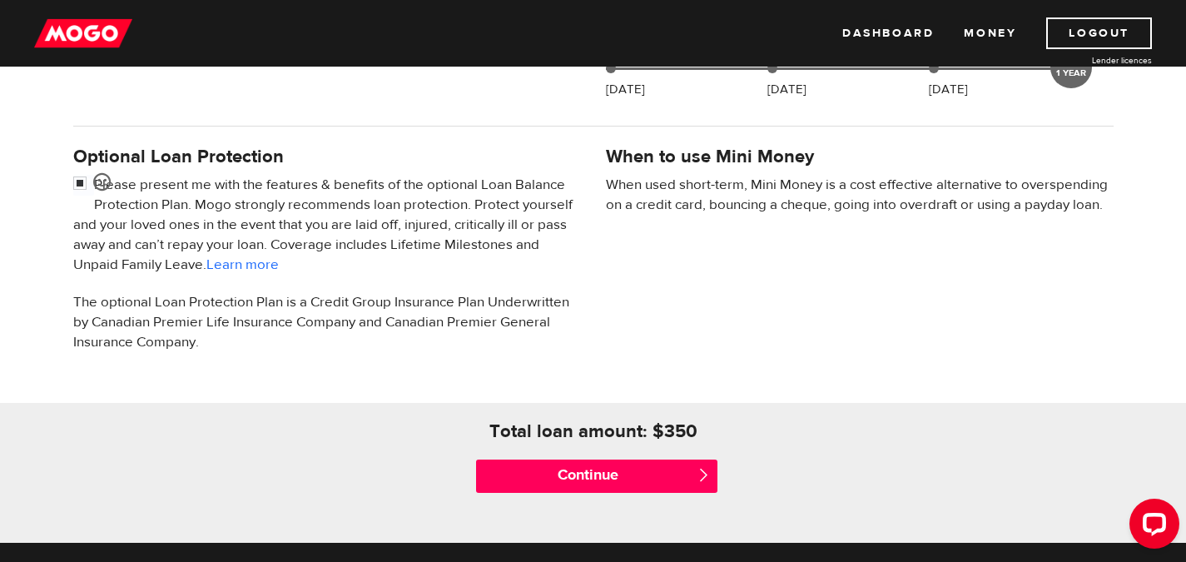
scroll to position [494, 0]
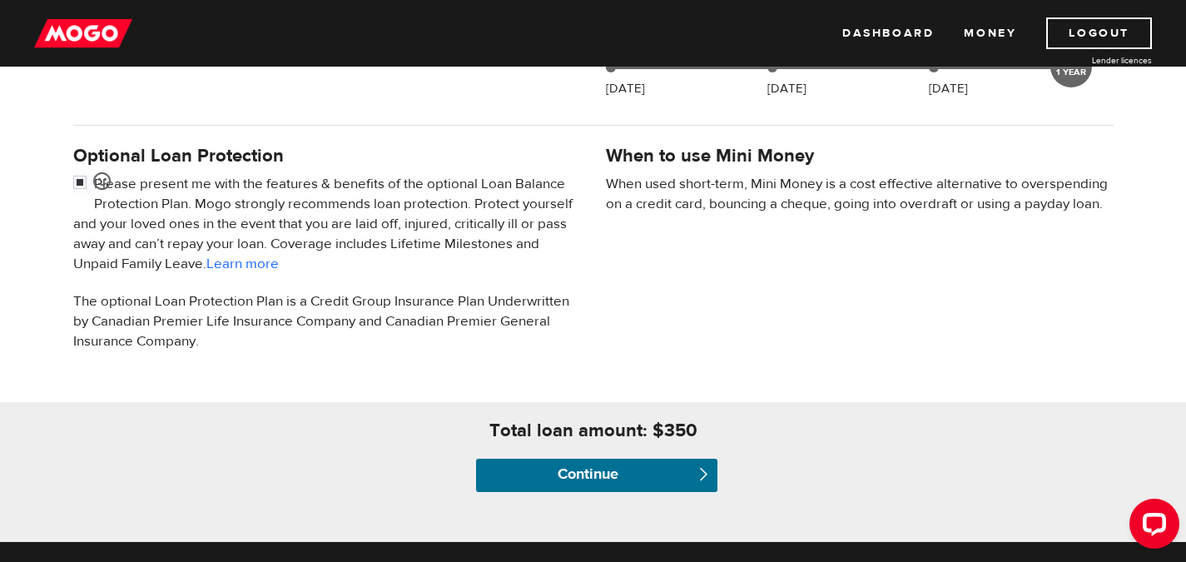
click at [598, 477] on input "Continue" at bounding box center [596, 475] width 241 height 33
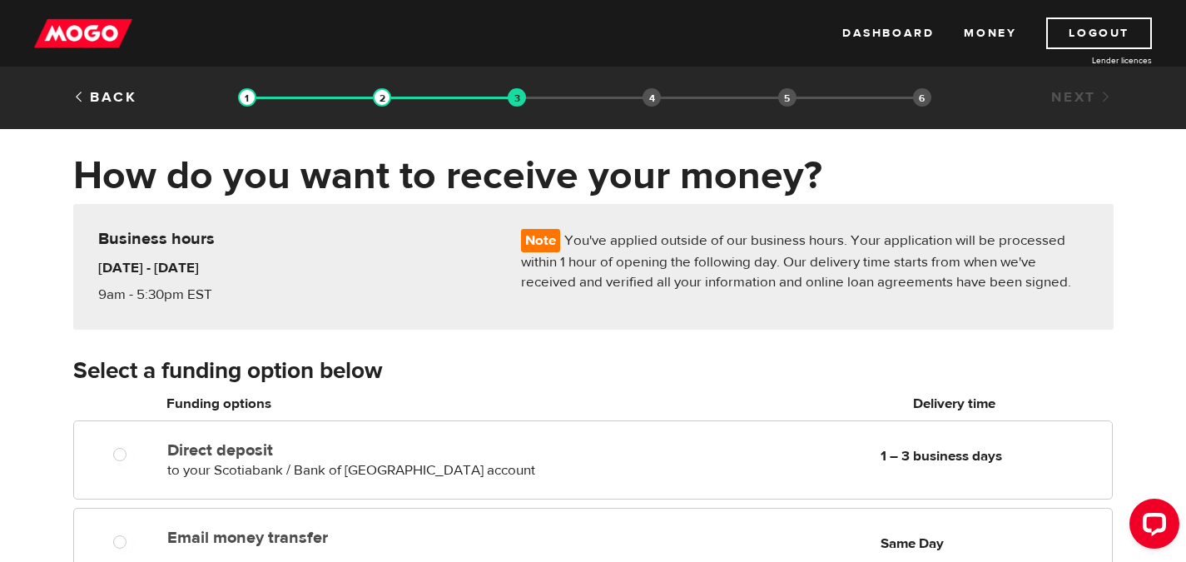
click at [1103, 33] on link "Logout" at bounding box center [1099, 33] width 106 height 32
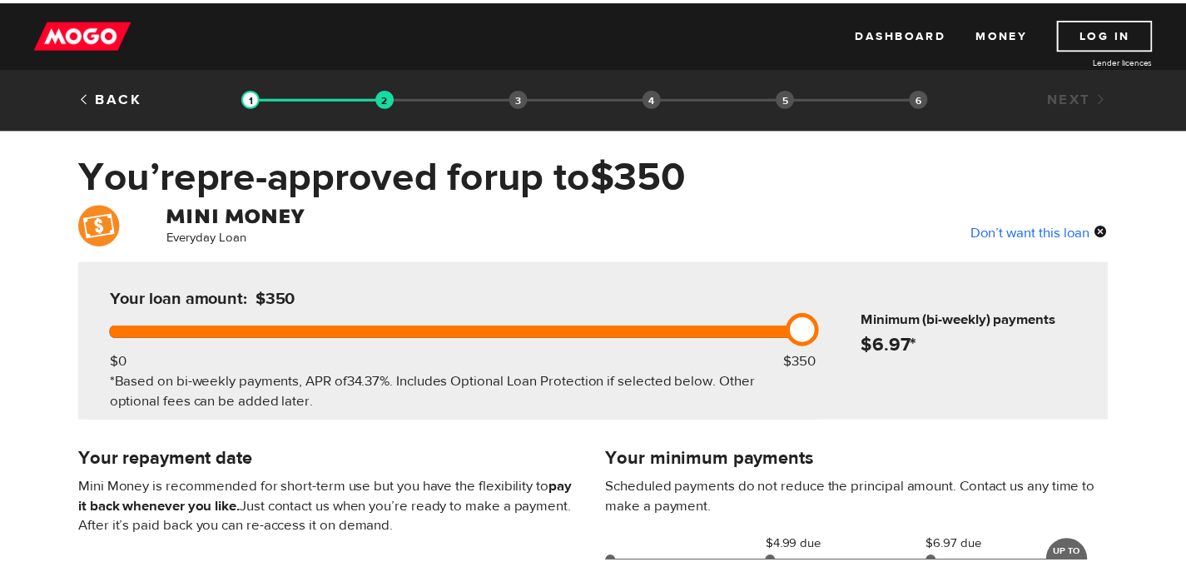
scroll to position [494, 0]
